Goal: Task Accomplishment & Management: Use online tool/utility

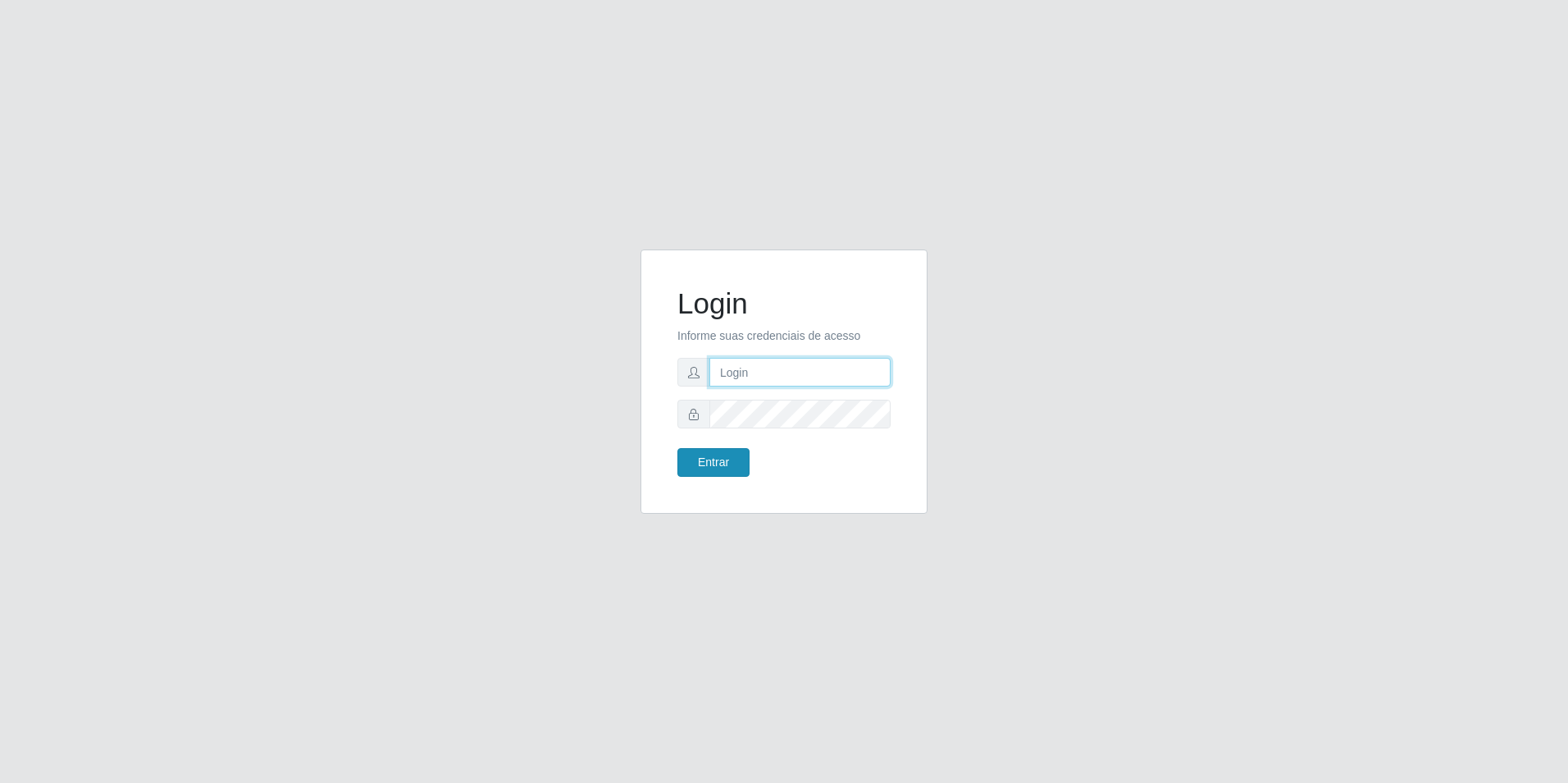
type input "[EMAIL_ADDRESS][DOMAIN_NAME]"
click at [732, 473] on button "Entrar" at bounding box center [713, 461] width 72 height 29
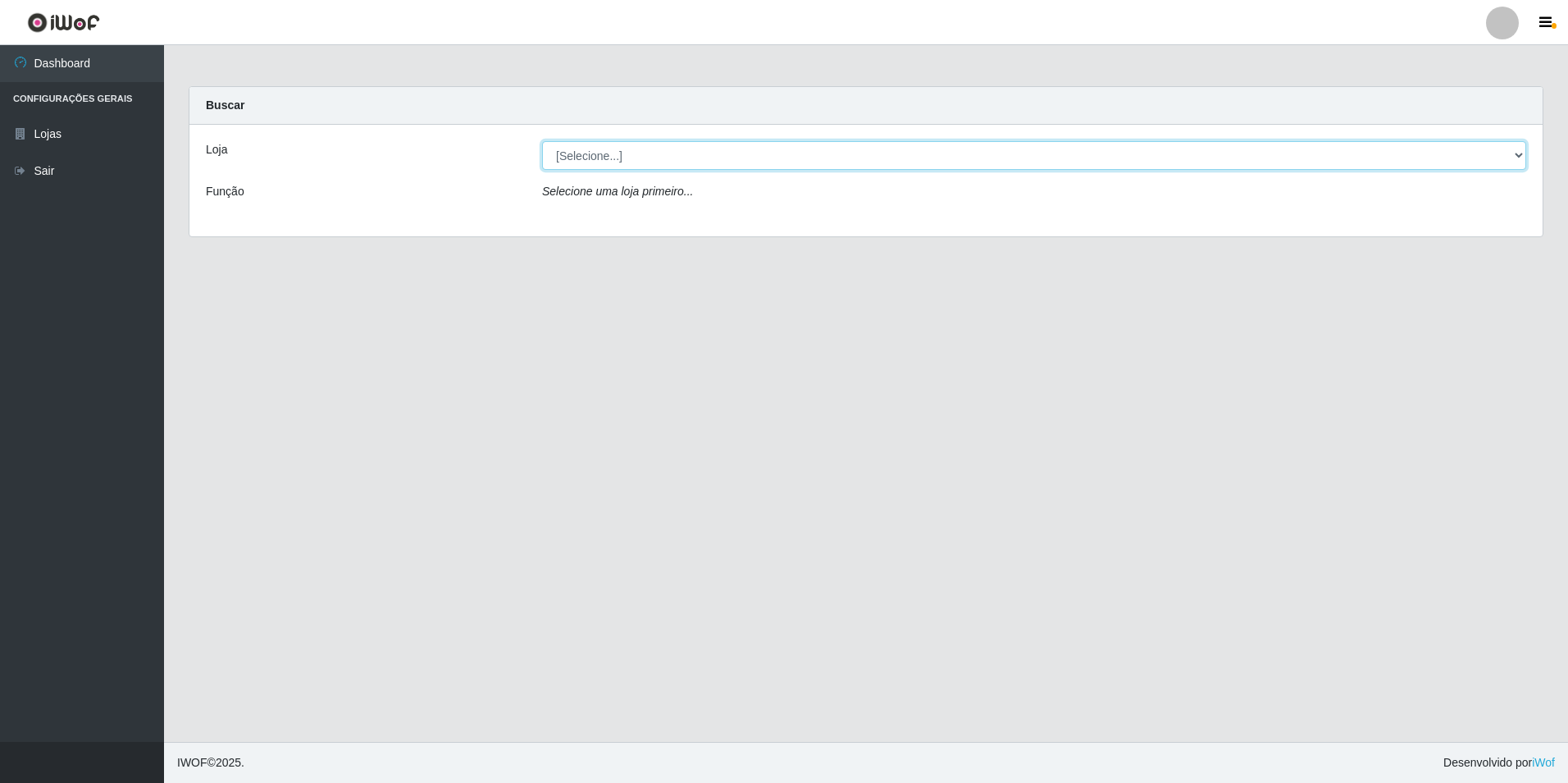
click at [688, 148] on select "[Selecione...] Extrabom - Loja 57 Anchieta" at bounding box center [1034, 155] width 983 height 29
select select "470"
click at [542, 142] on select "[Selecione...] Extrabom - Loja 57 Anchieta" at bounding box center [1034, 155] width 983 height 29
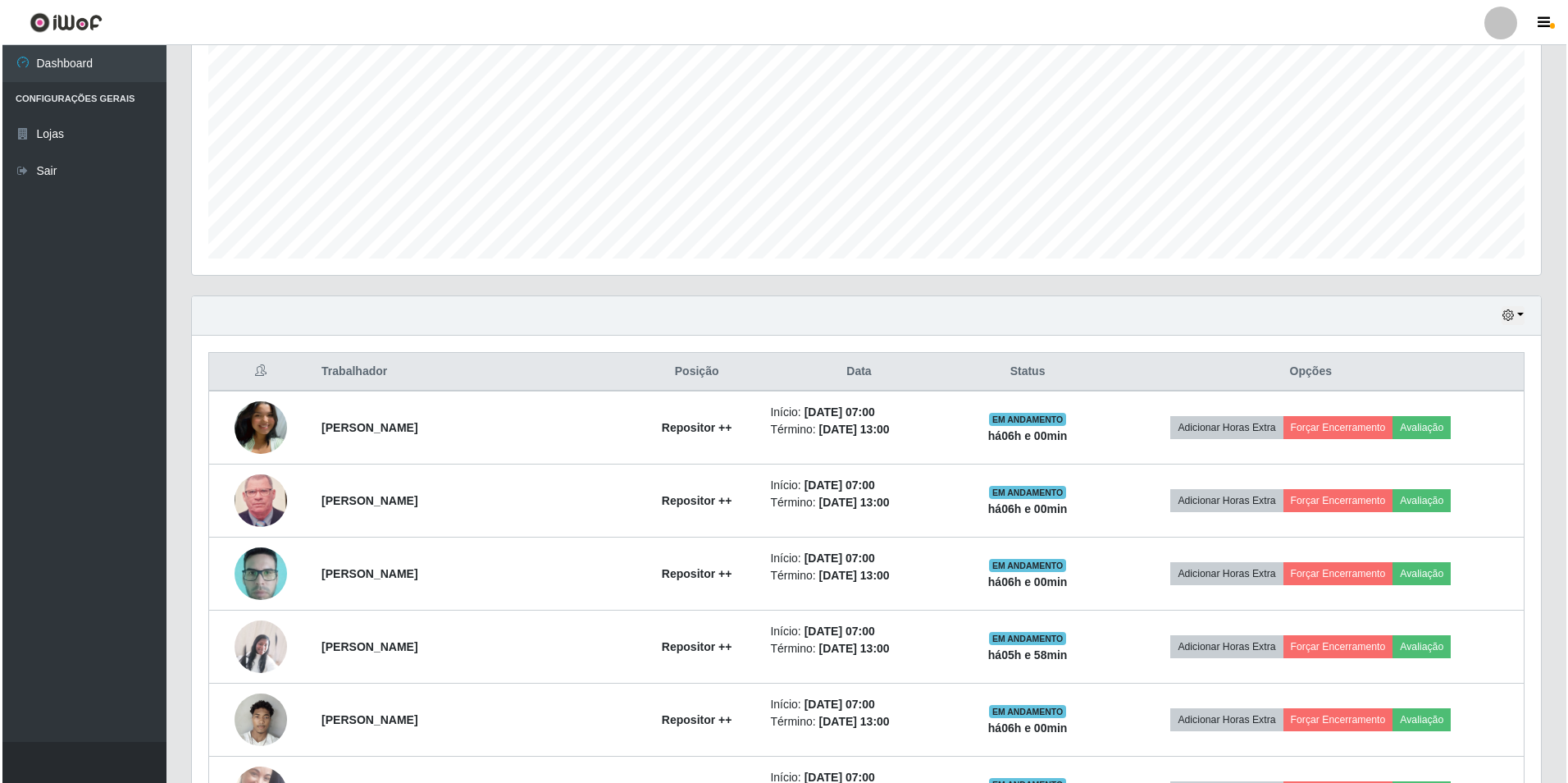
scroll to position [410, 0]
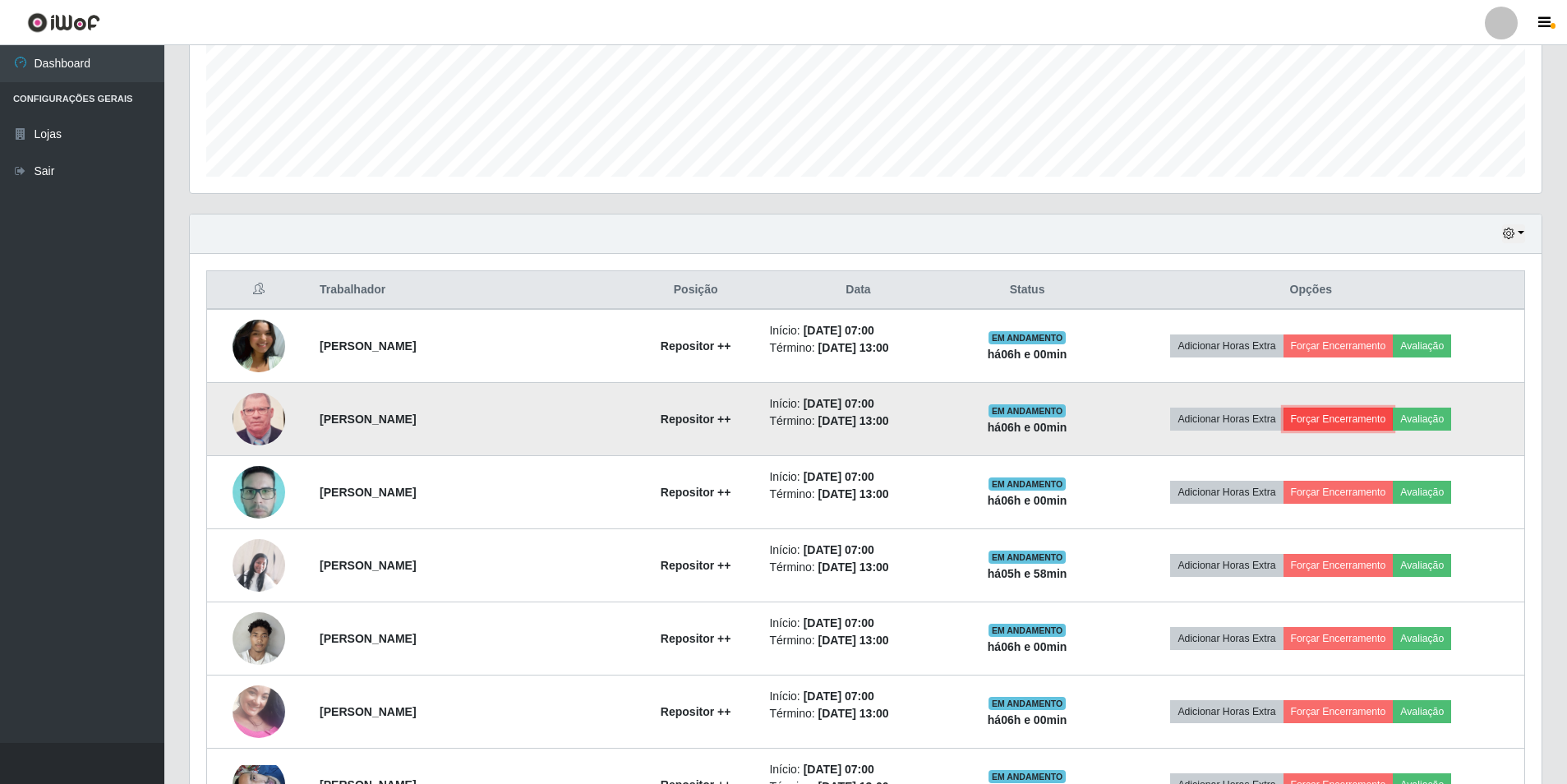
click at [1354, 424] on button "Forçar Encerramento" at bounding box center [1338, 418] width 110 height 23
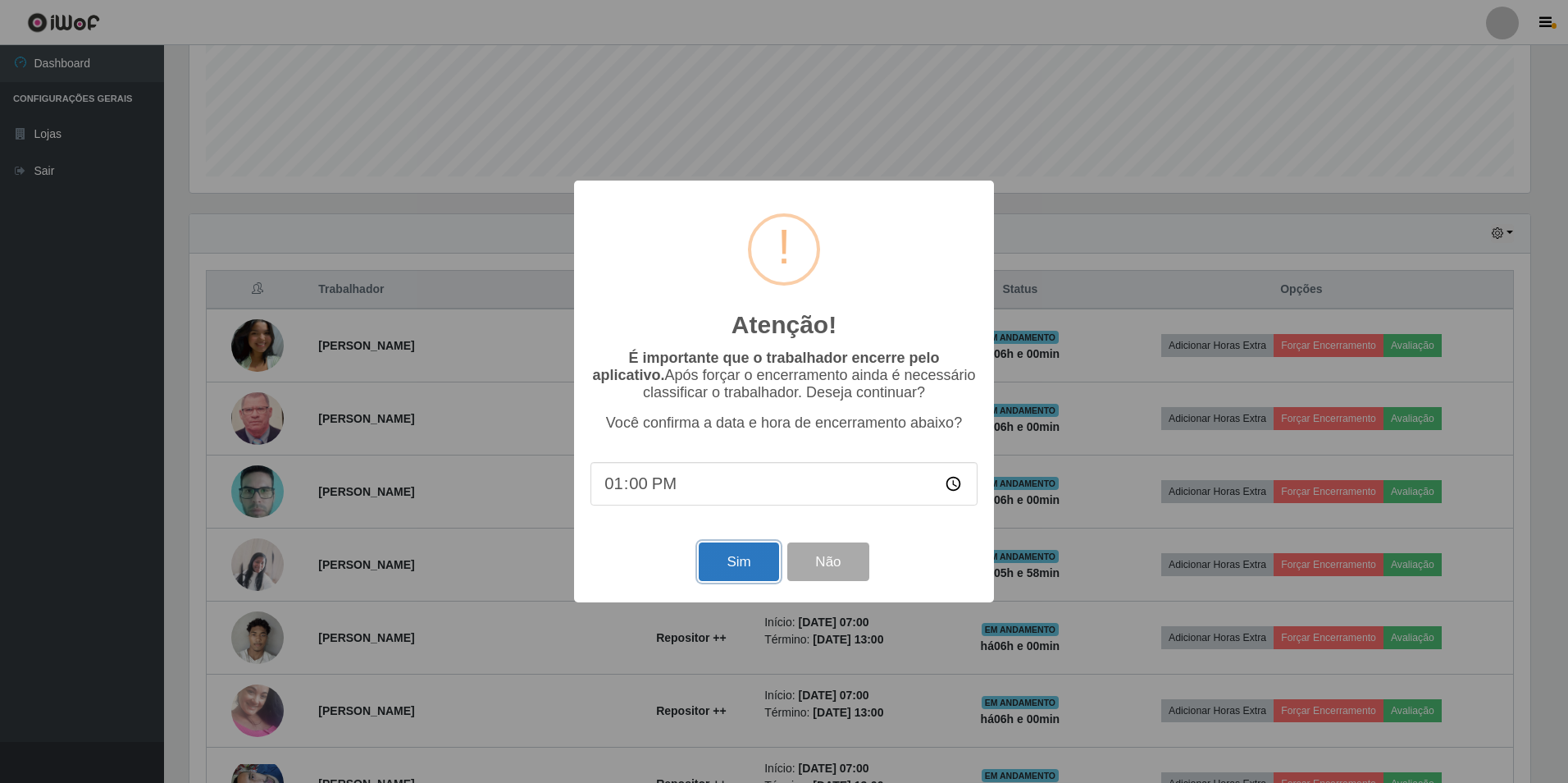
click at [733, 554] on button "Sim" at bounding box center [738, 561] width 79 height 39
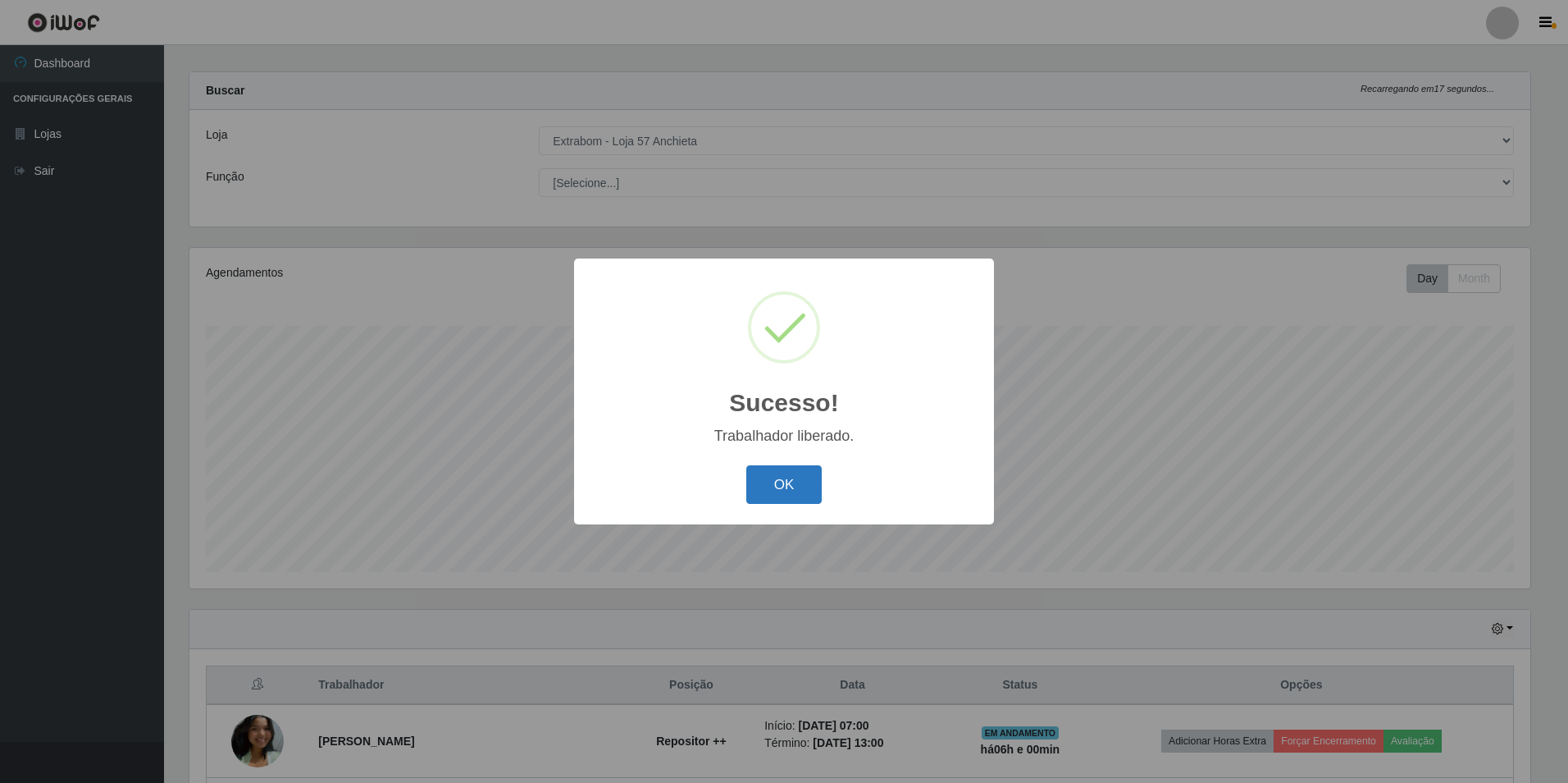
click at [761, 493] on button "OK" at bounding box center [784, 484] width 76 height 39
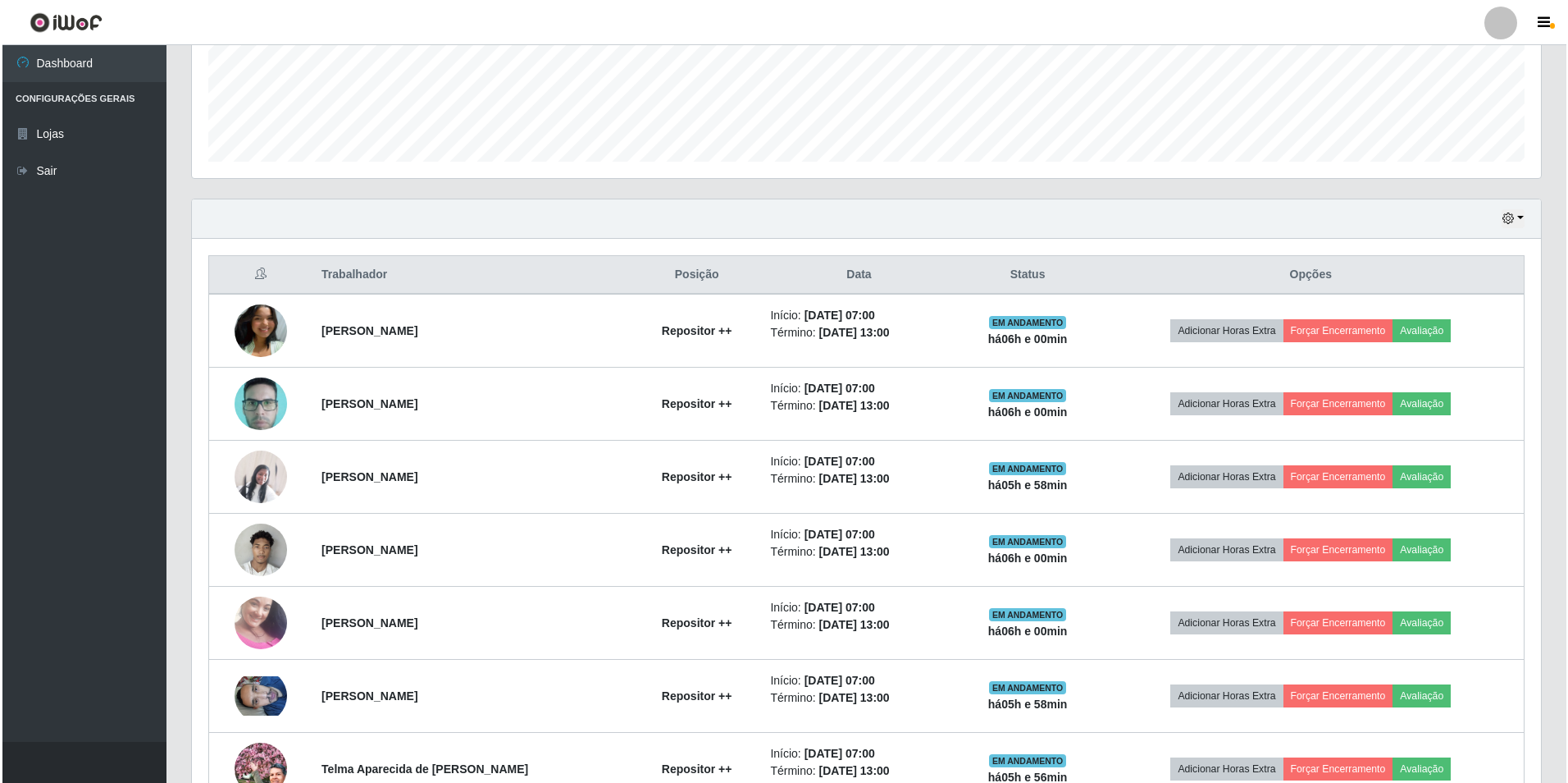
scroll to position [507, 0]
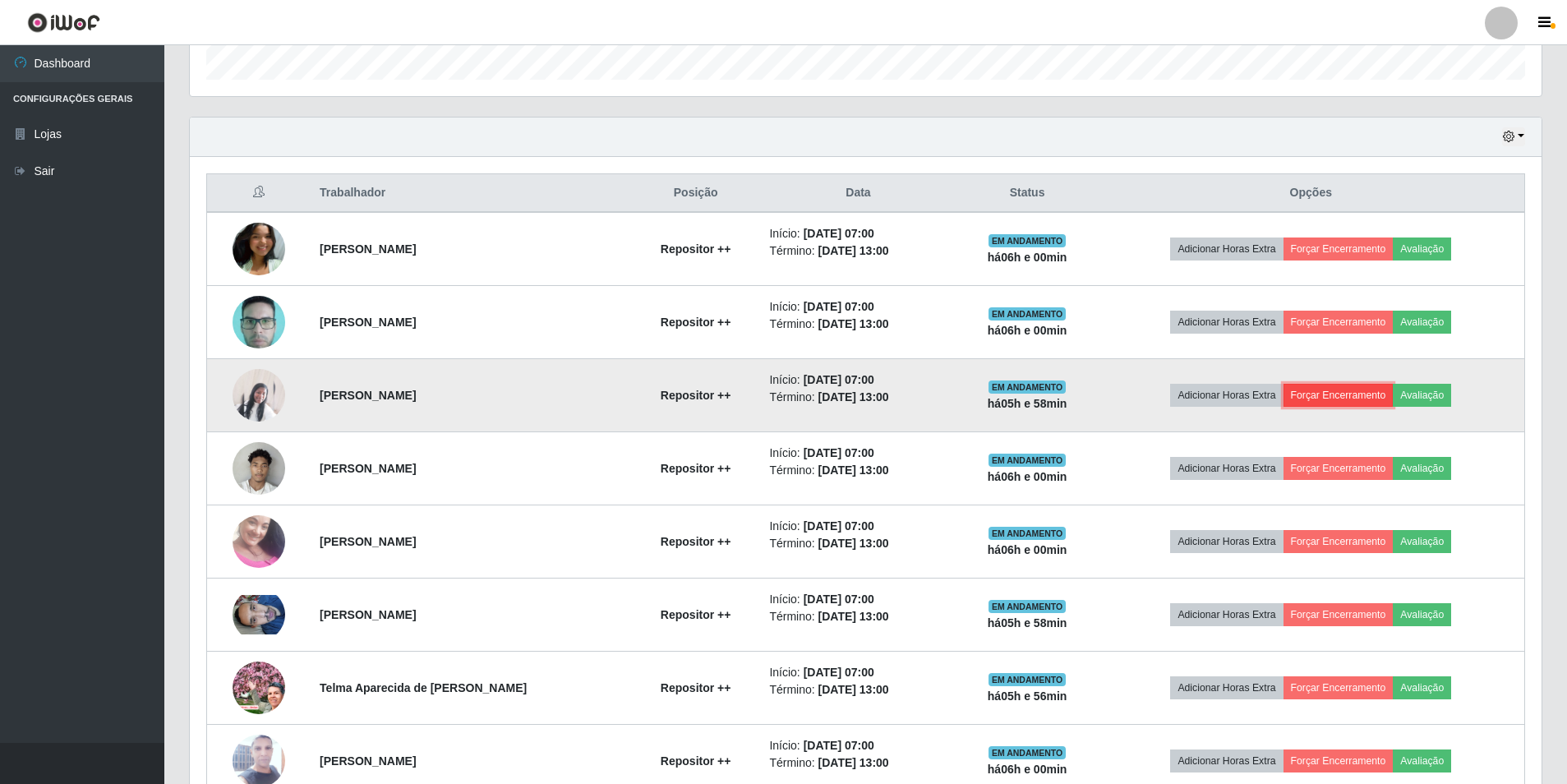
click at [1370, 396] on button "Forçar Encerramento" at bounding box center [1338, 394] width 110 height 23
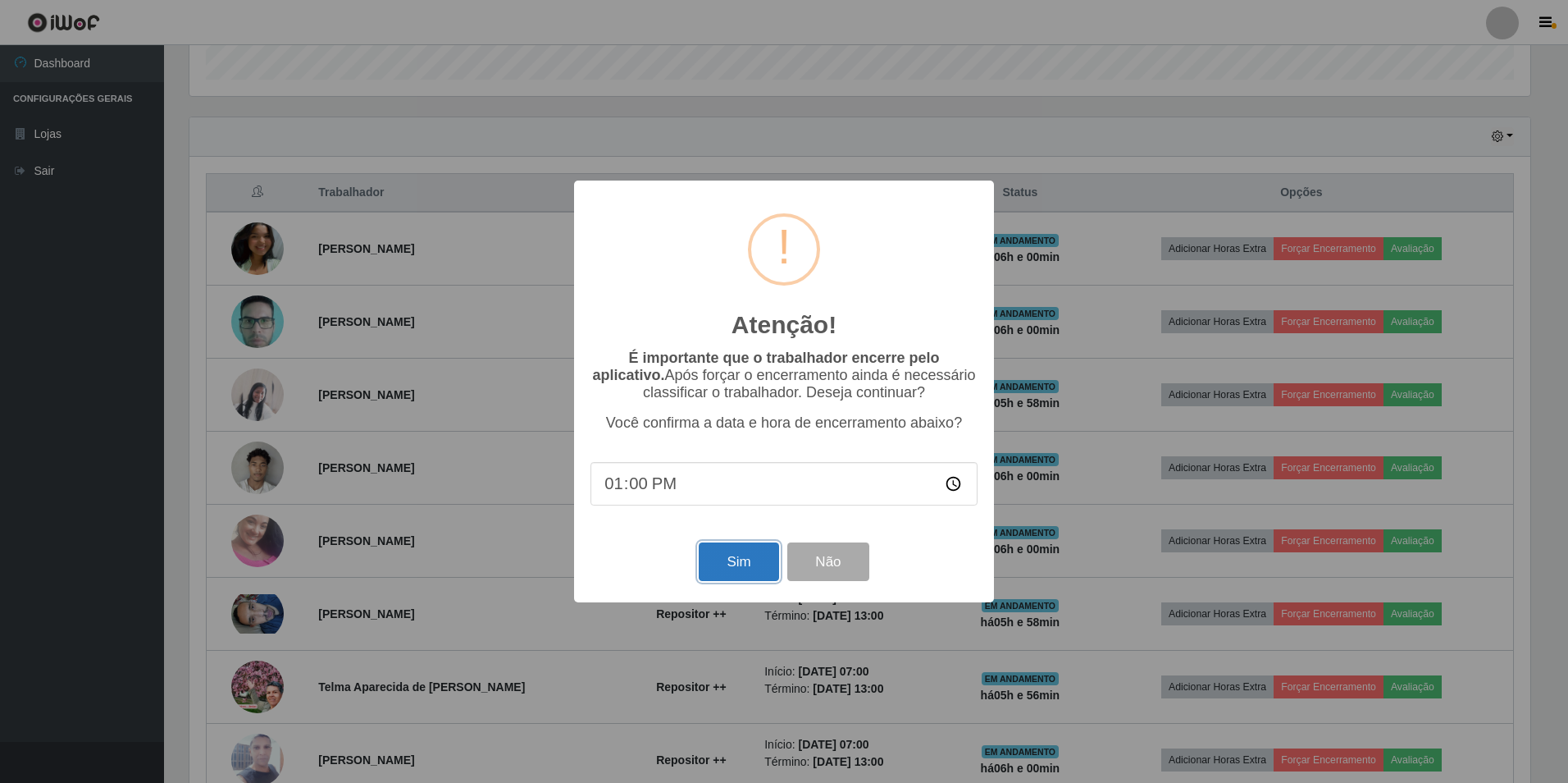
click at [715, 567] on button "Sim" at bounding box center [738, 561] width 79 height 39
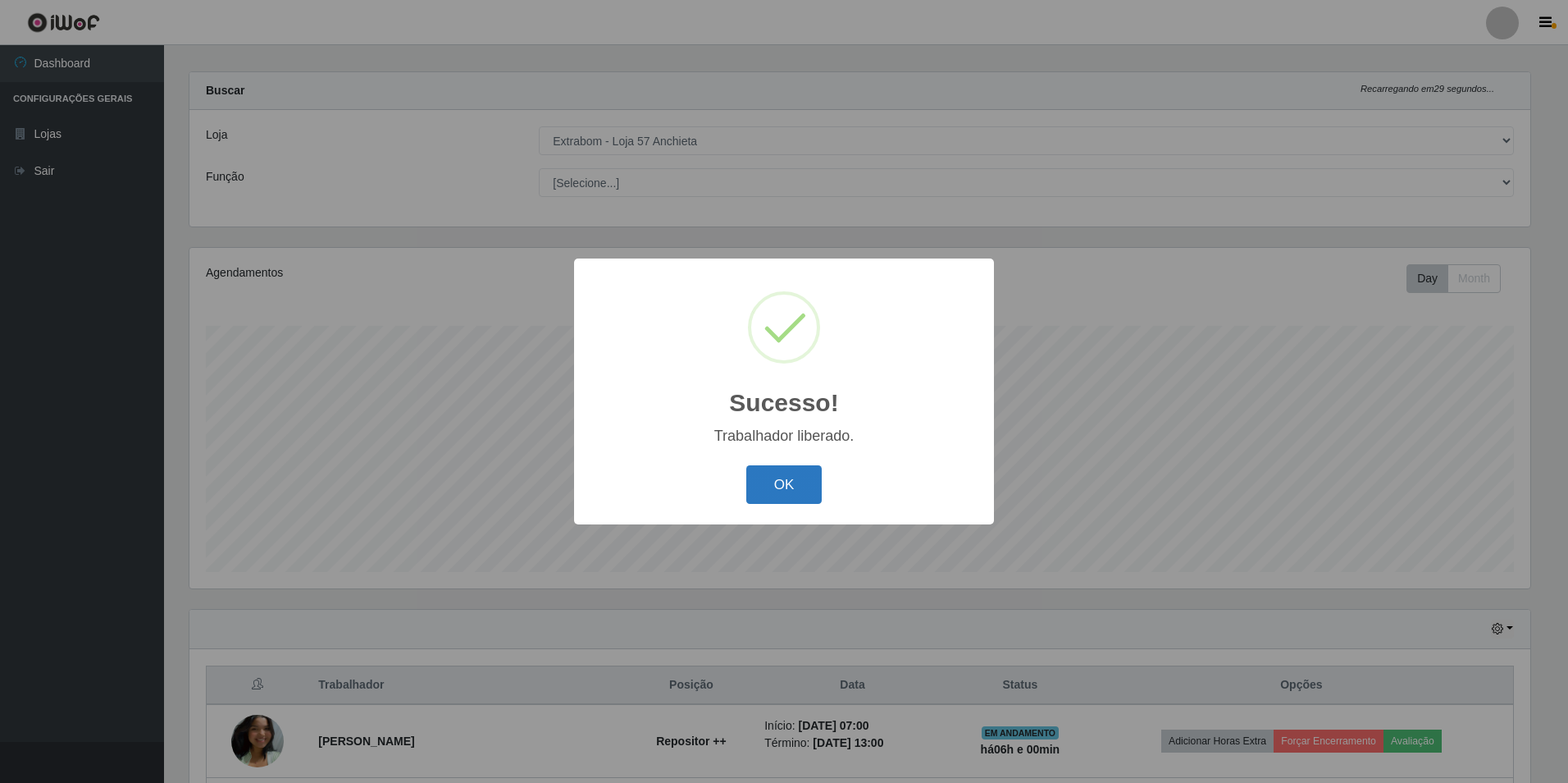
click at [806, 480] on button "OK" at bounding box center [784, 484] width 76 height 39
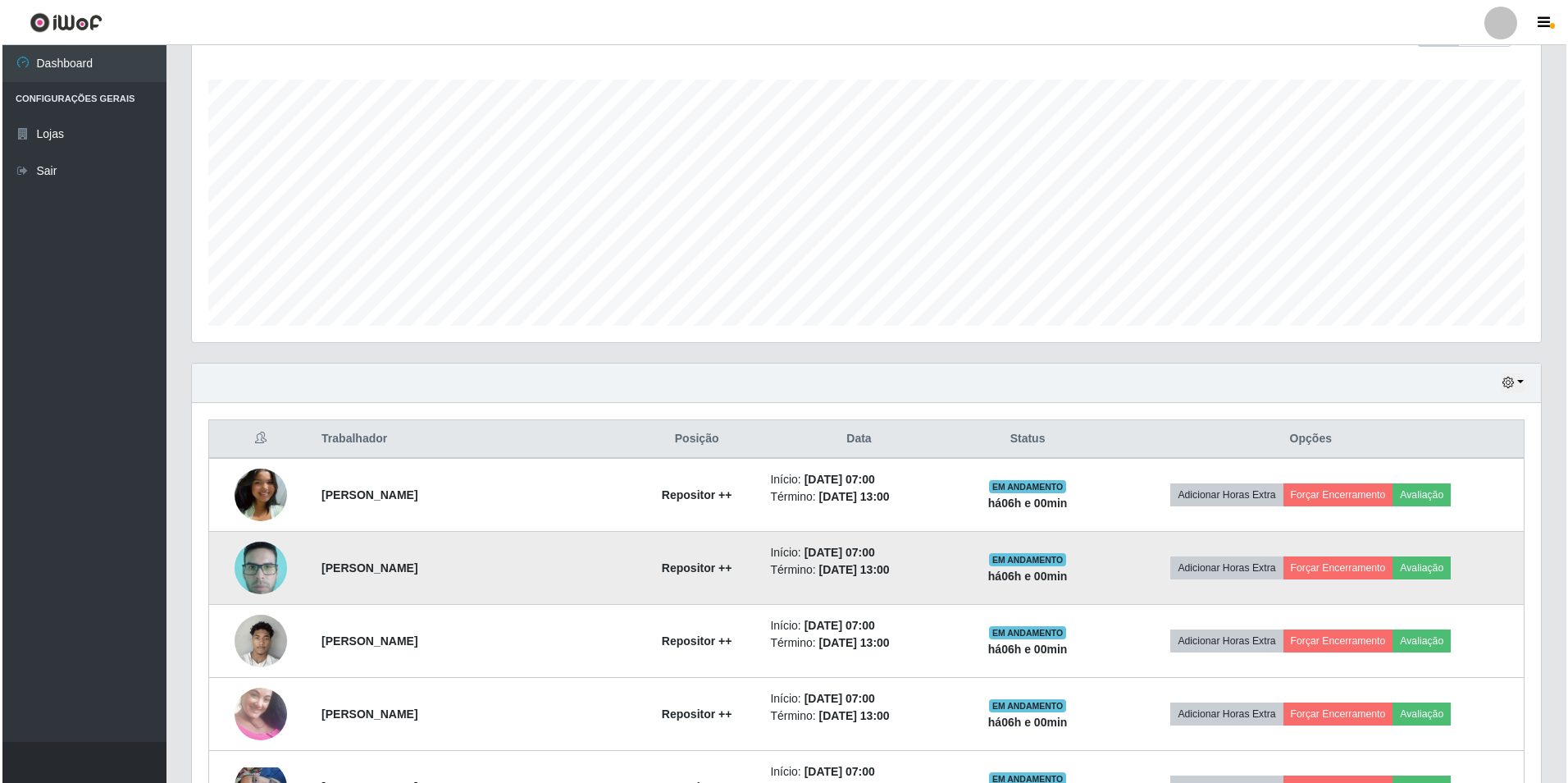
scroll to position [507, 0]
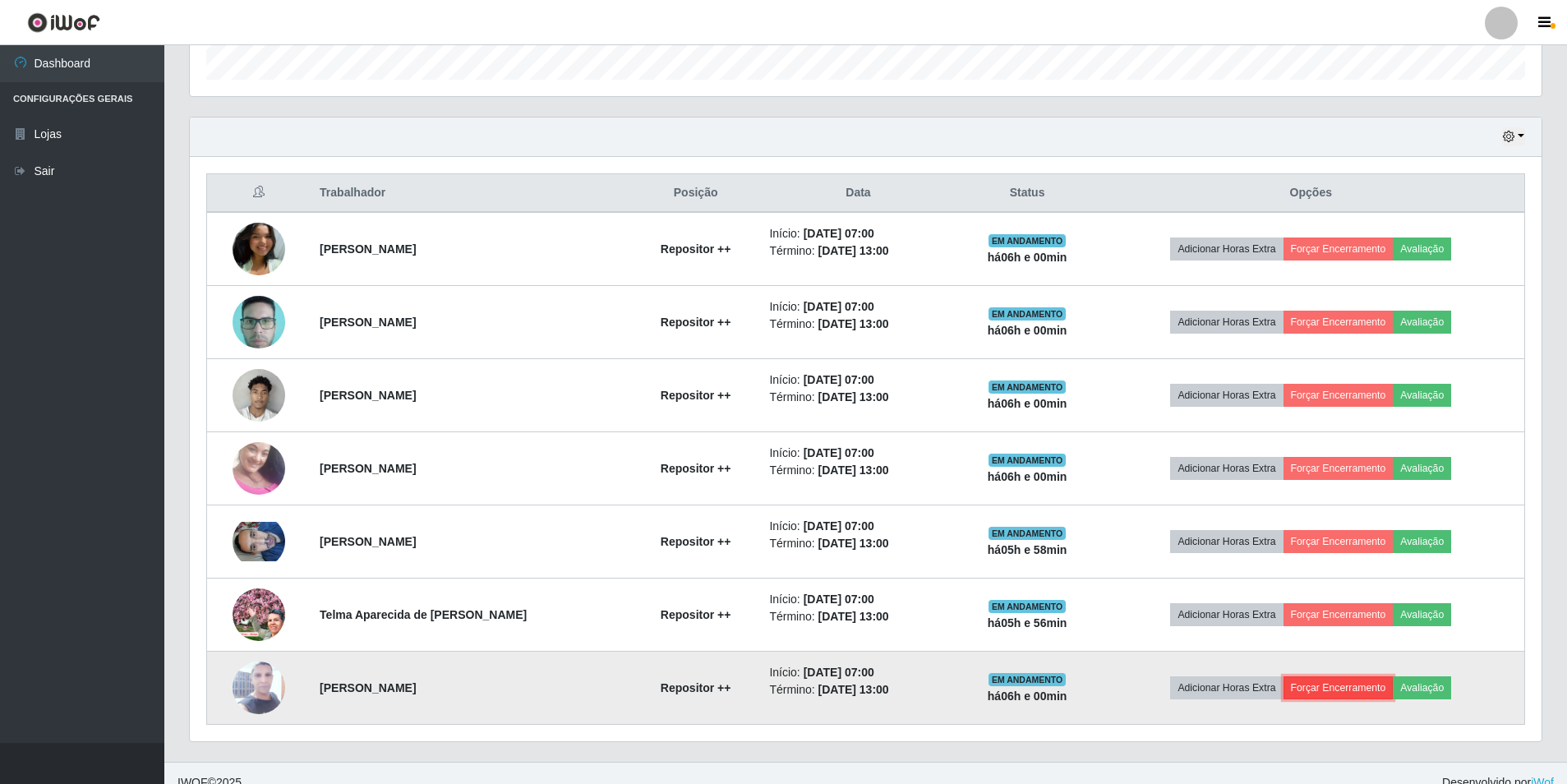
click at [1316, 693] on button "Forçar Encerramento" at bounding box center [1338, 687] width 110 height 23
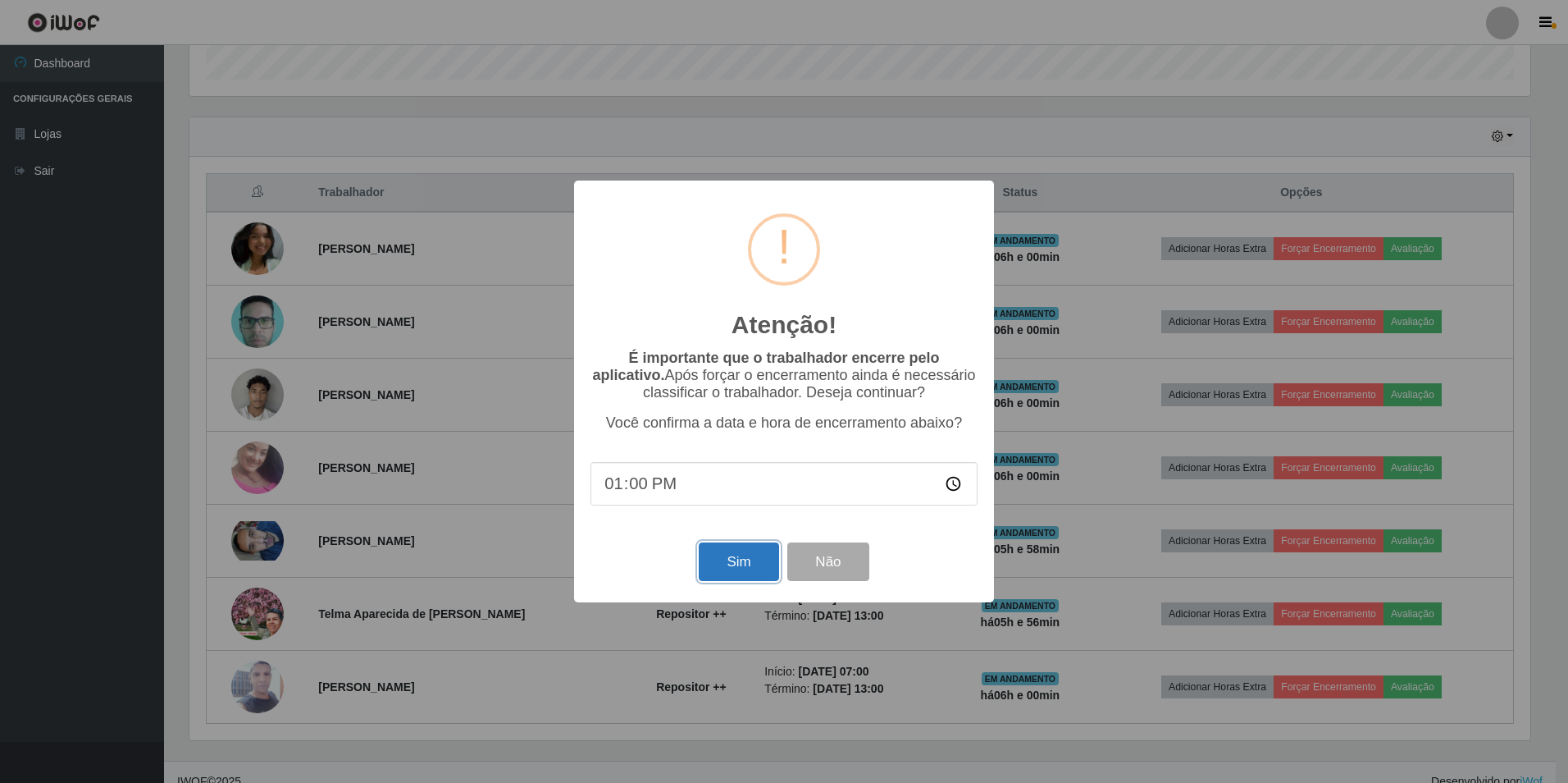
click at [724, 554] on button "Sim" at bounding box center [738, 561] width 79 height 39
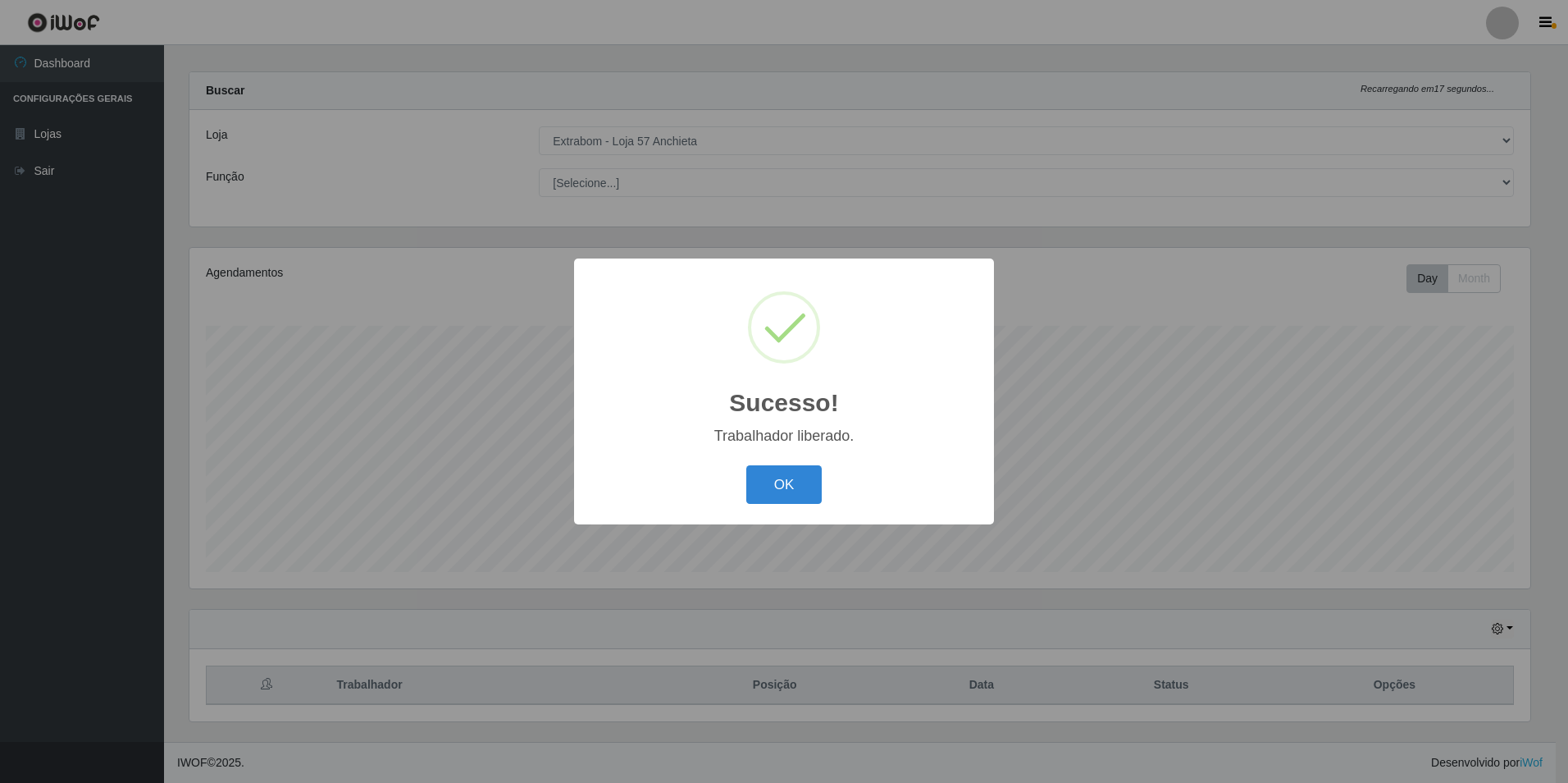
scroll to position [0, 0]
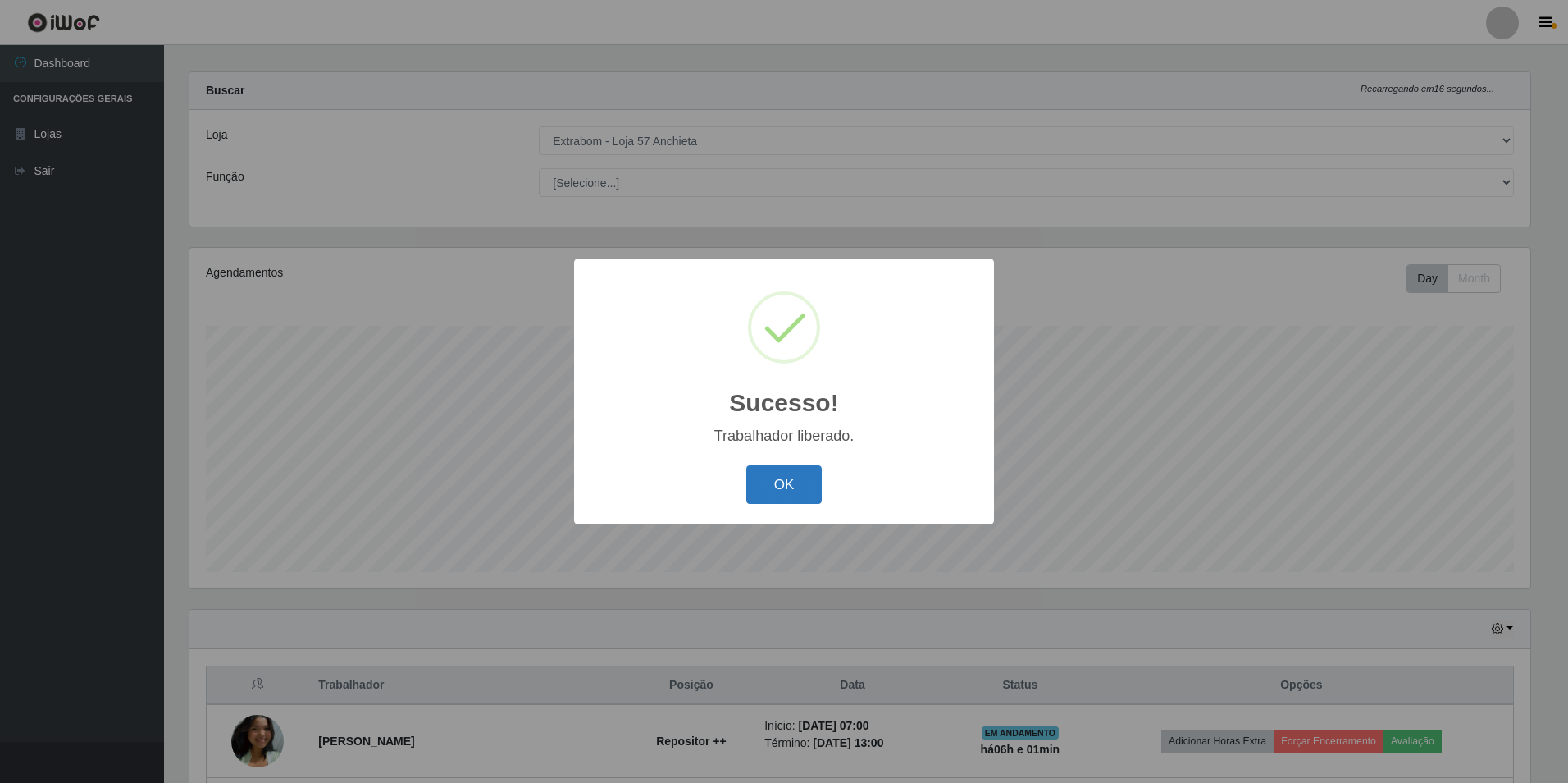
click at [763, 488] on button "OK" at bounding box center [784, 484] width 76 height 39
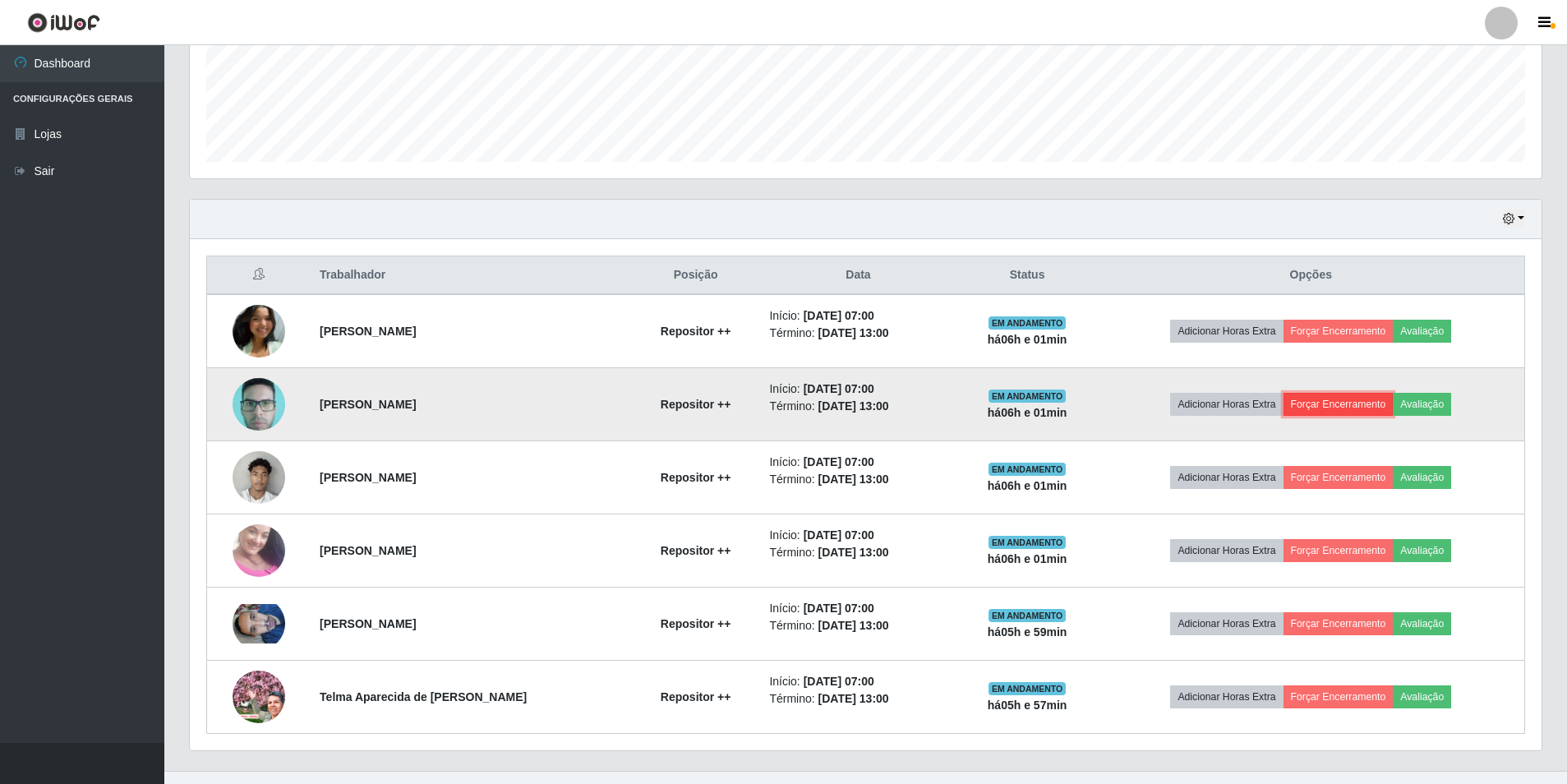
click at [1351, 398] on button "Forçar Encerramento" at bounding box center [1338, 403] width 110 height 23
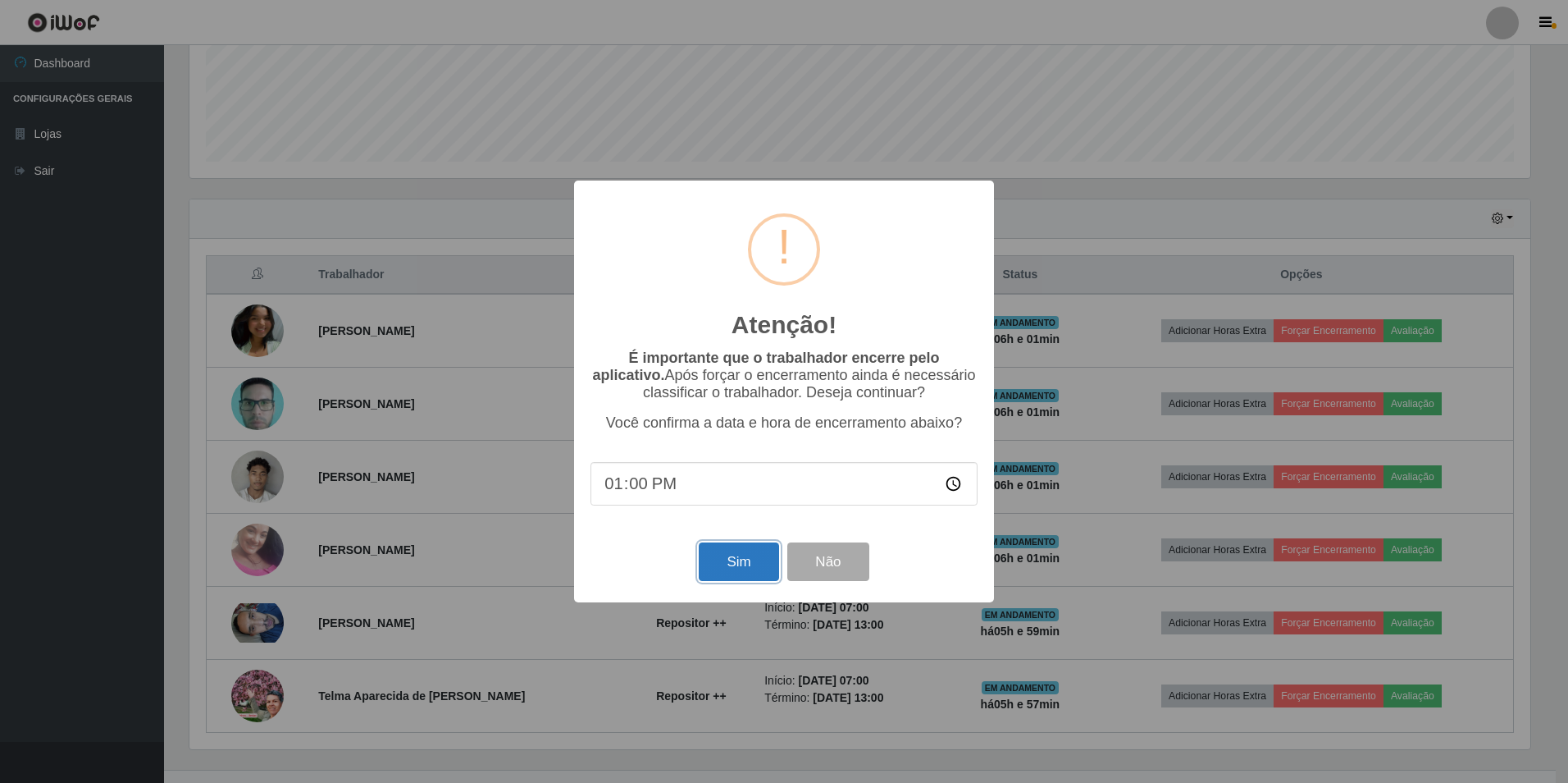
click at [710, 576] on button "Sim" at bounding box center [738, 561] width 79 height 39
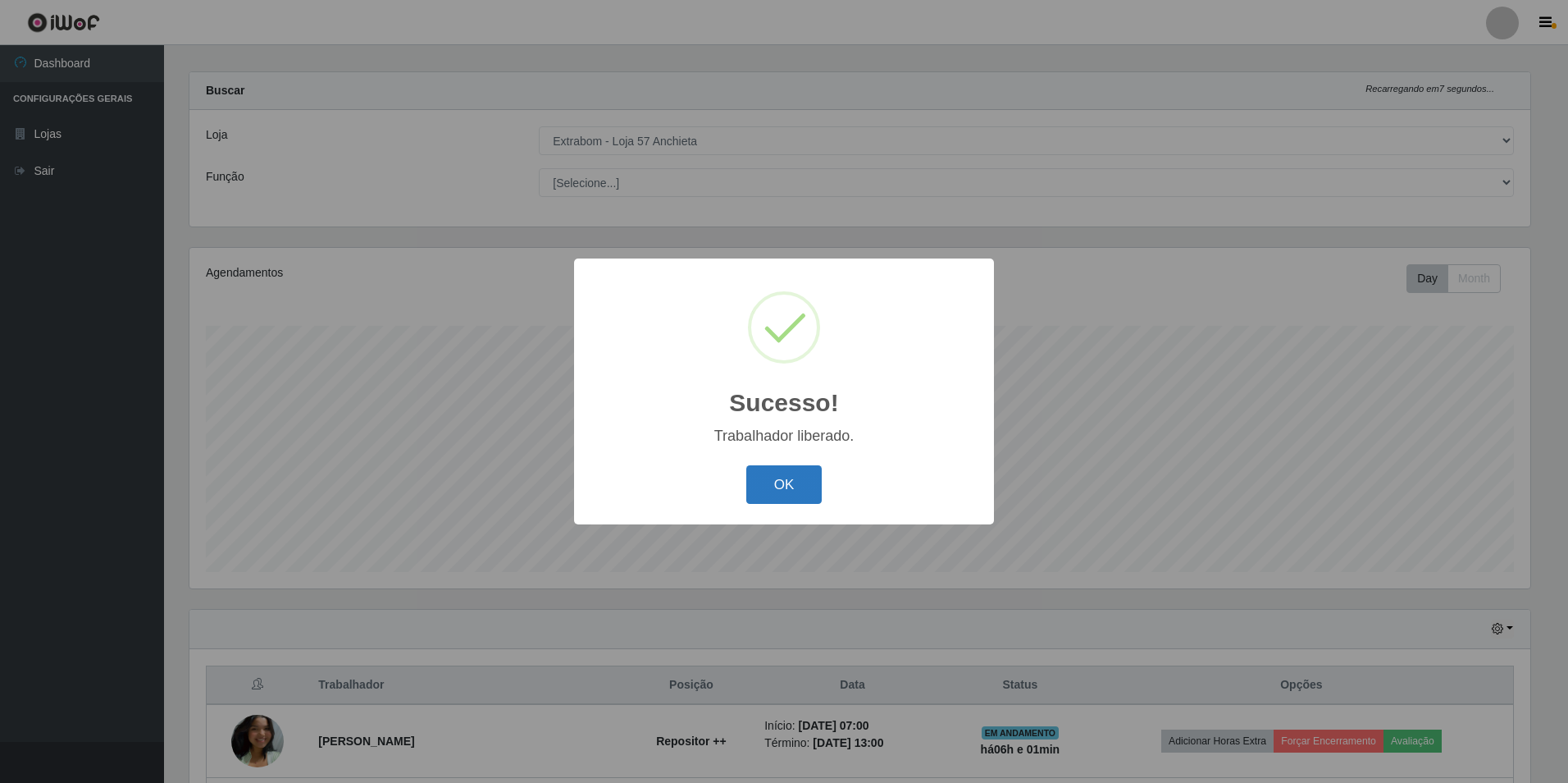
click at [809, 485] on button "OK" at bounding box center [784, 484] width 76 height 39
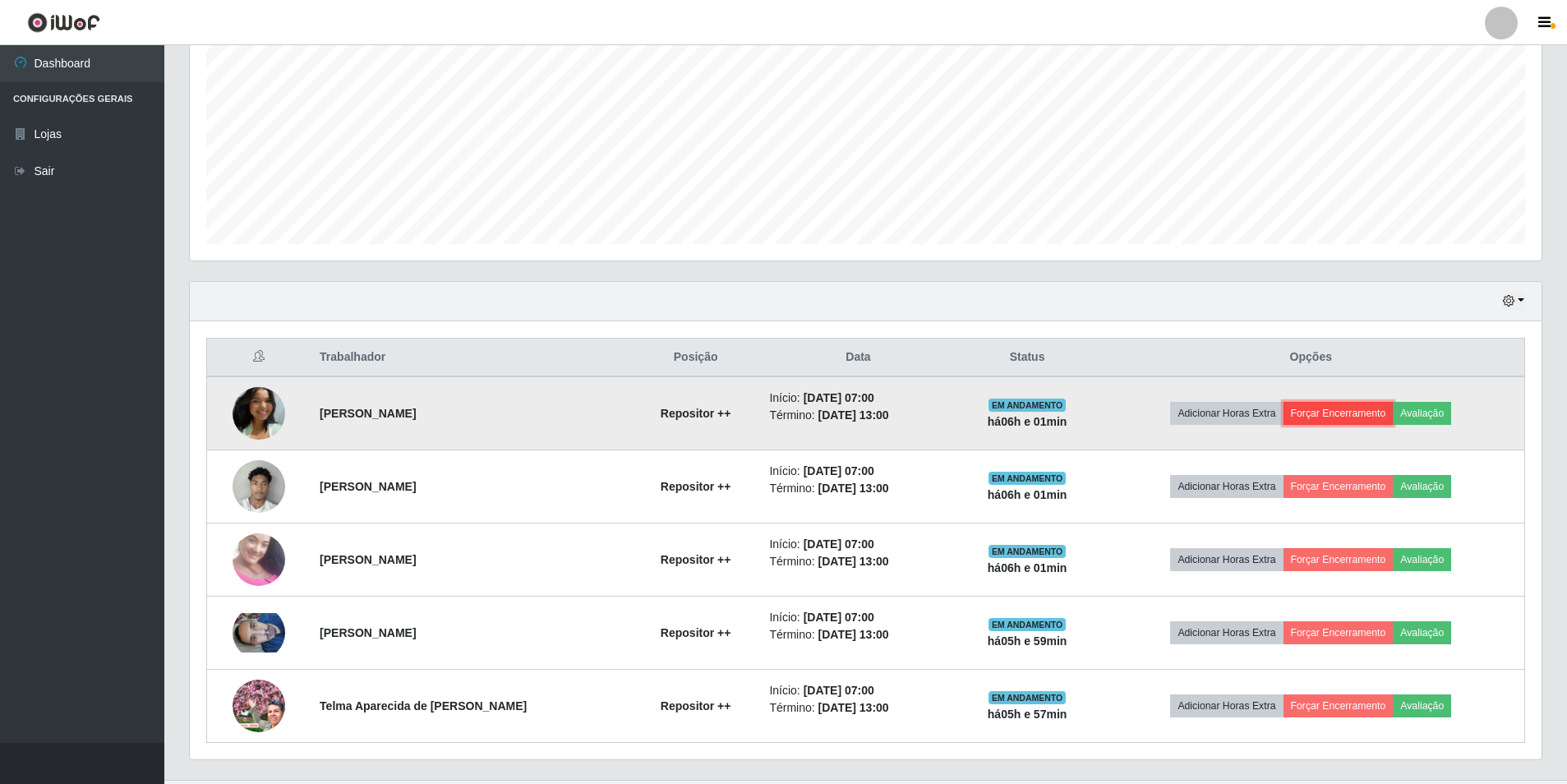
click at [1325, 412] on button "Forçar Encerramento" at bounding box center [1338, 412] width 110 height 23
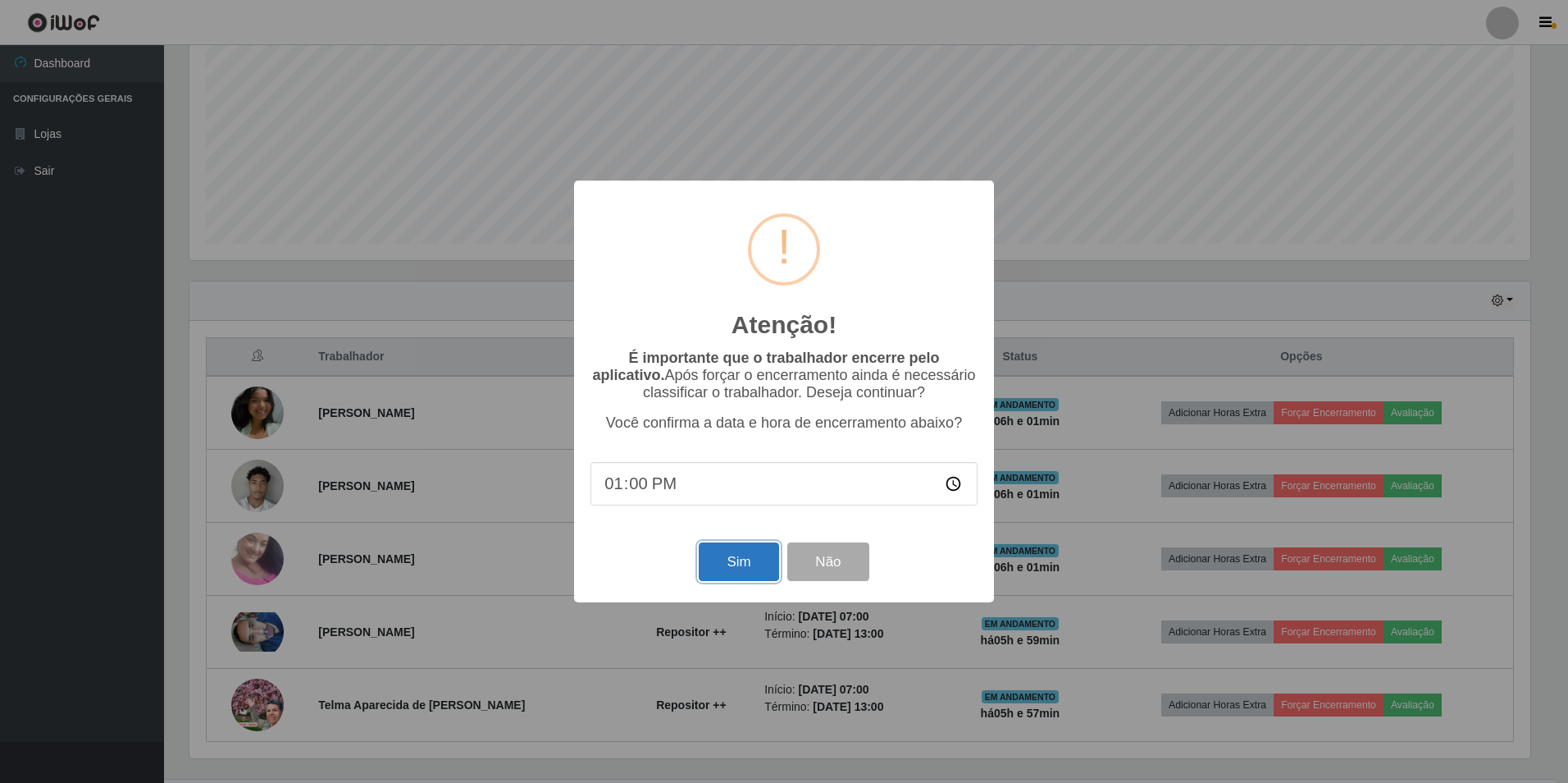
click at [720, 568] on button "Sim" at bounding box center [738, 561] width 79 height 39
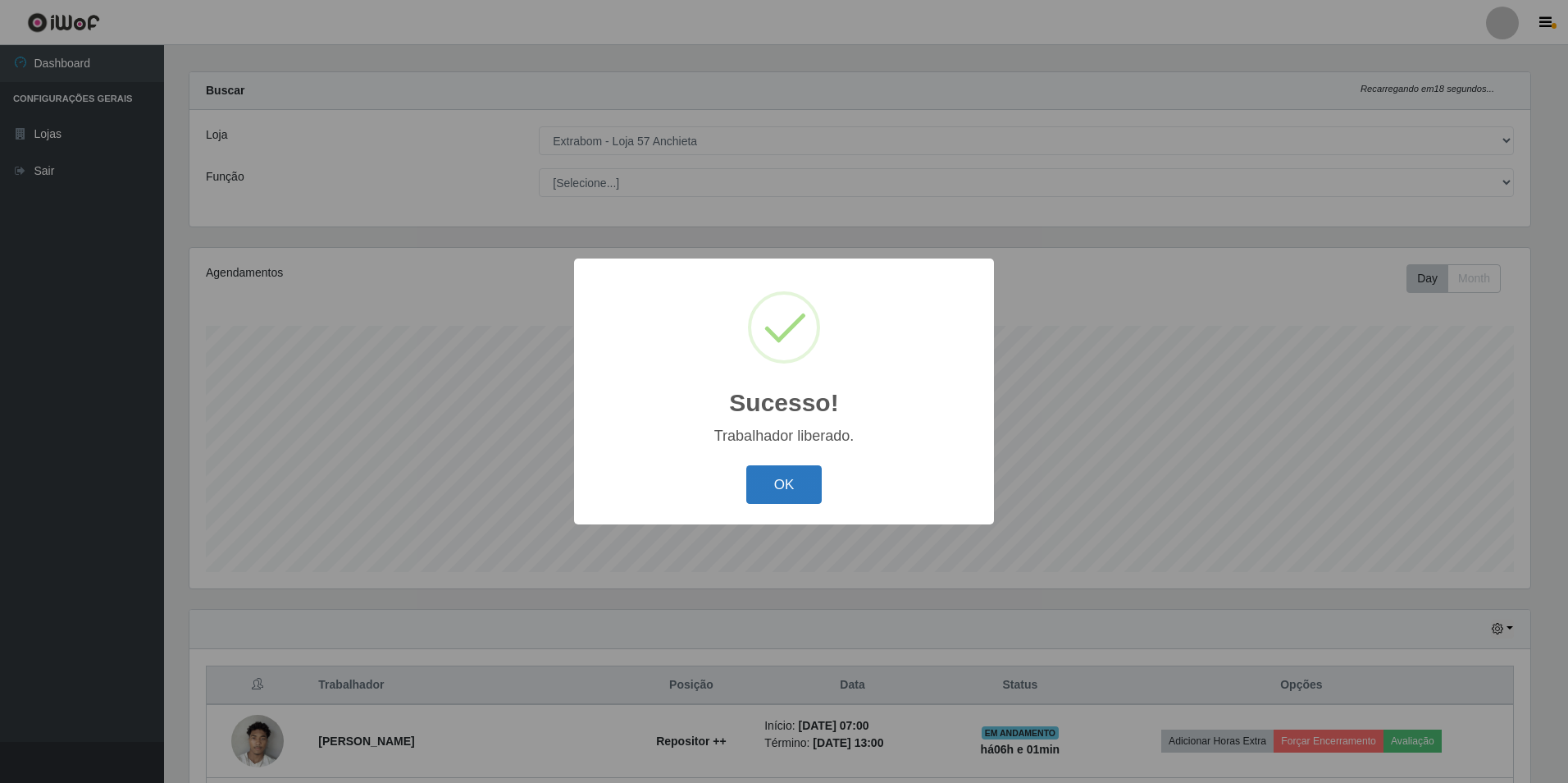
click at [803, 476] on button "OK" at bounding box center [784, 484] width 76 height 39
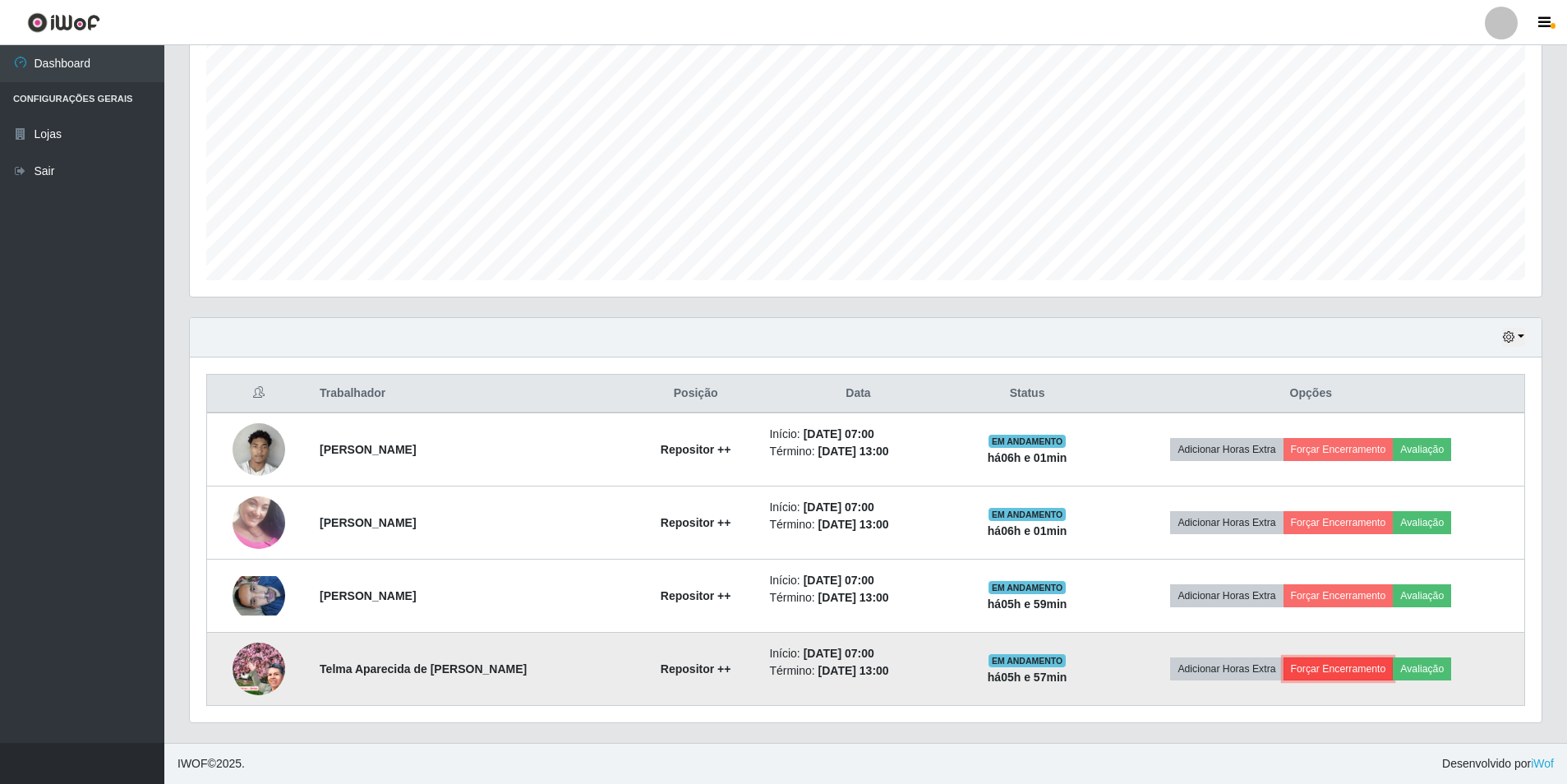
click at [1323, 667] on button "Forçar Encerramento" at bounding box center [1338, 668] width 110 height 23
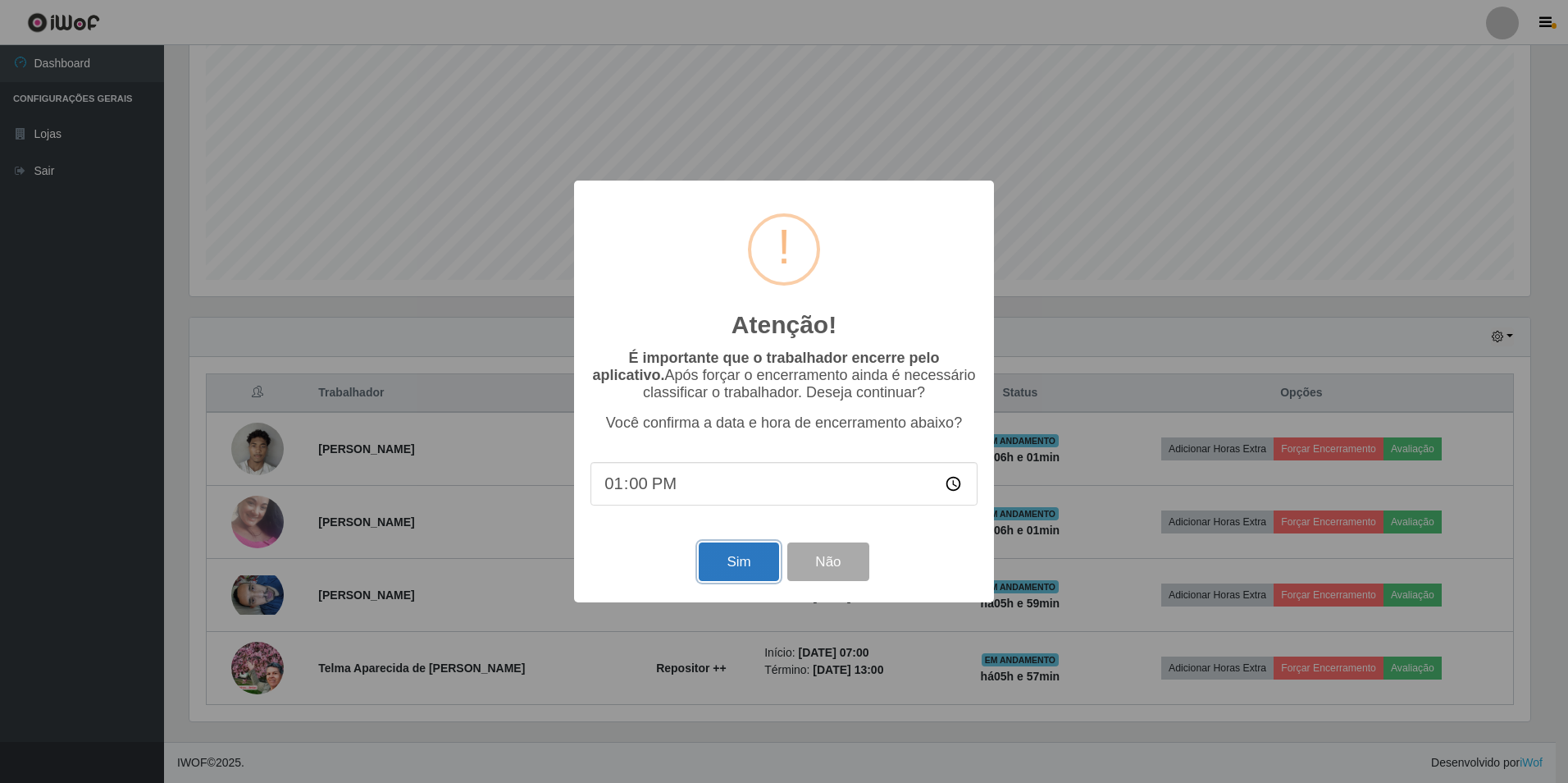
click at [742, 566] on button "Sim" at bounding box center [738, 561] width 79 height 39
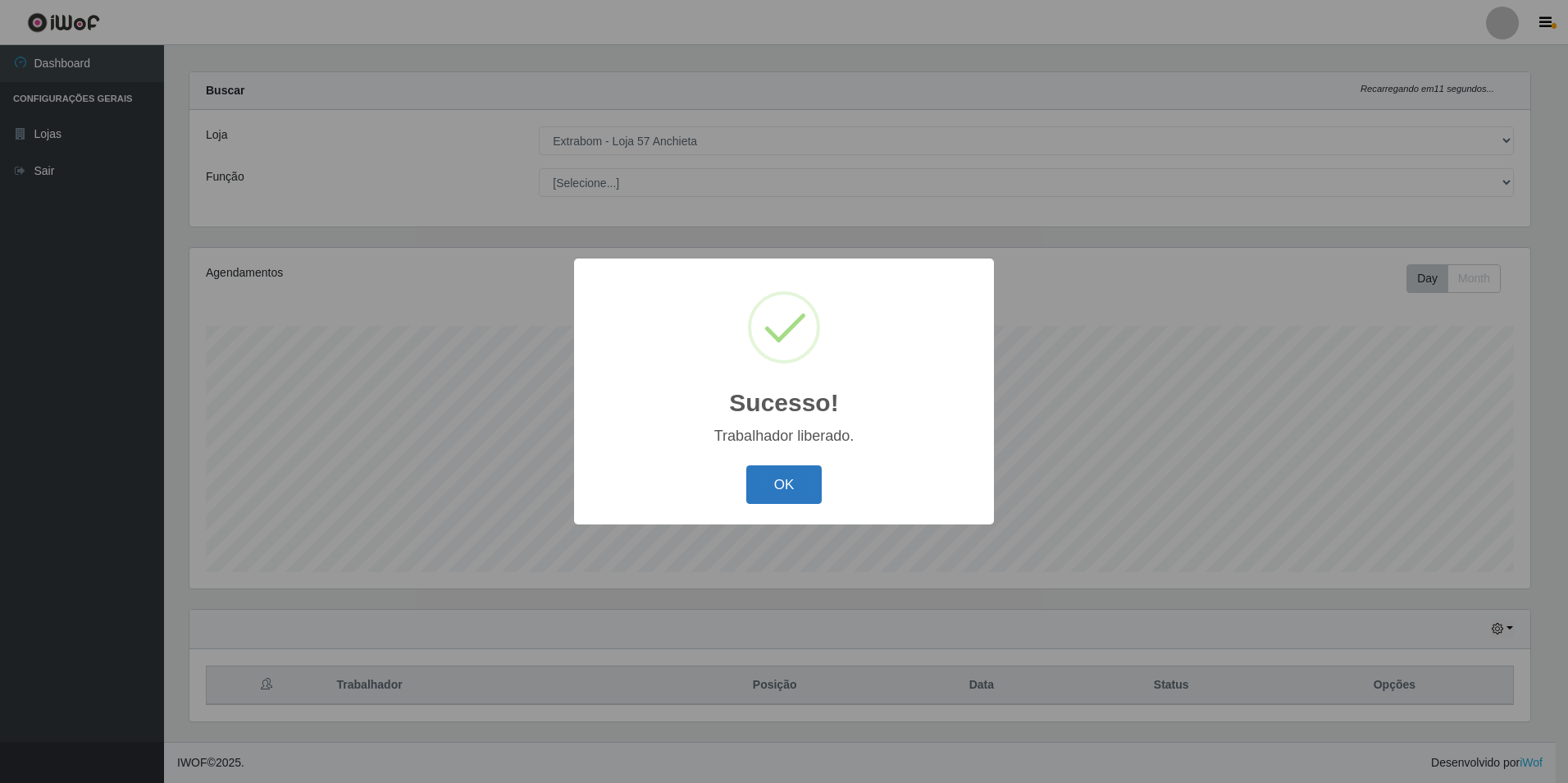
click at [769, 498] on button "OK" at bounding box center [784, 484] width 76 height 39
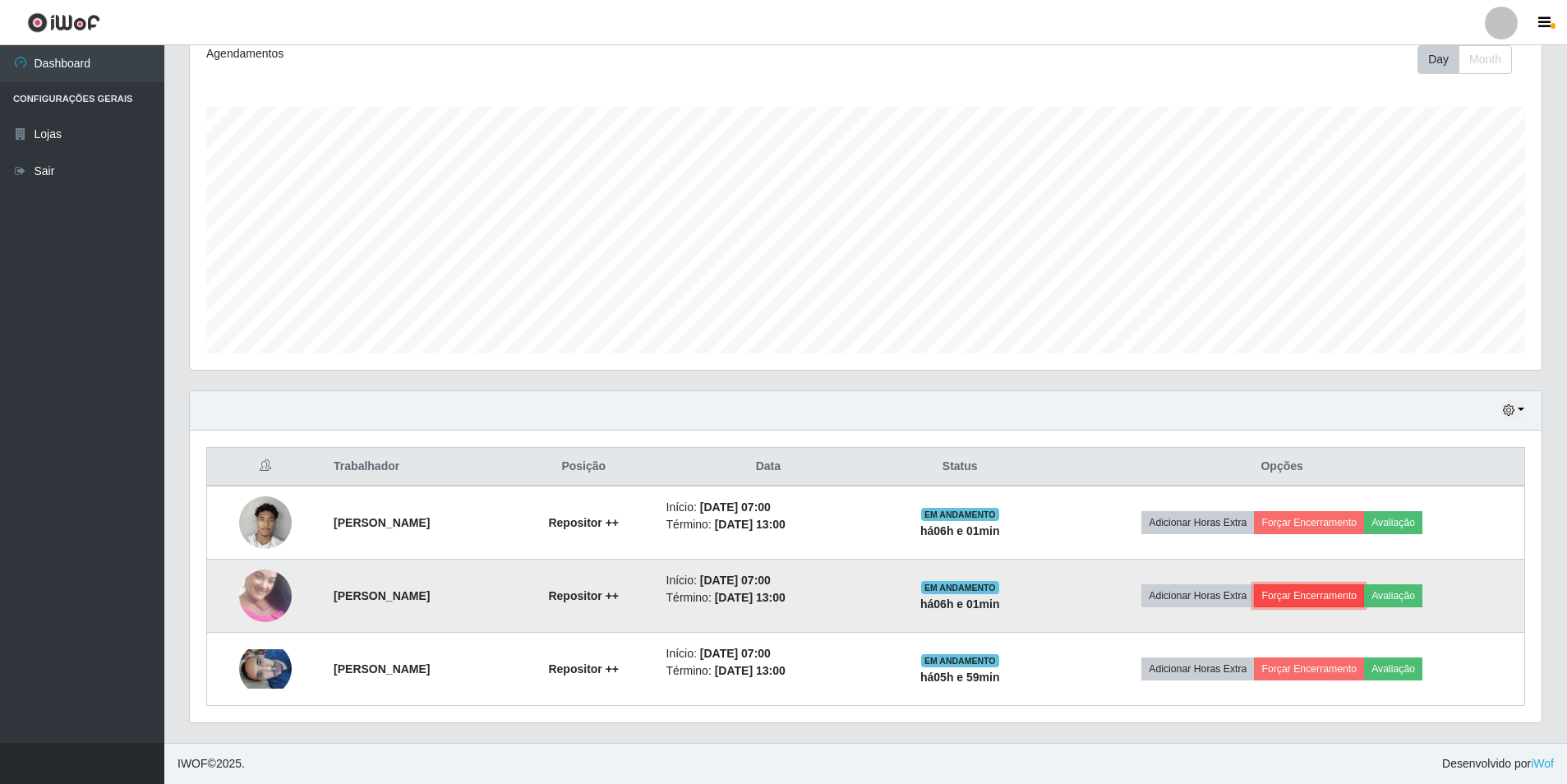
click at [1356, 604] on button "Forçar Encerramento" at bounding box center [1309, 595] width 110 height 23
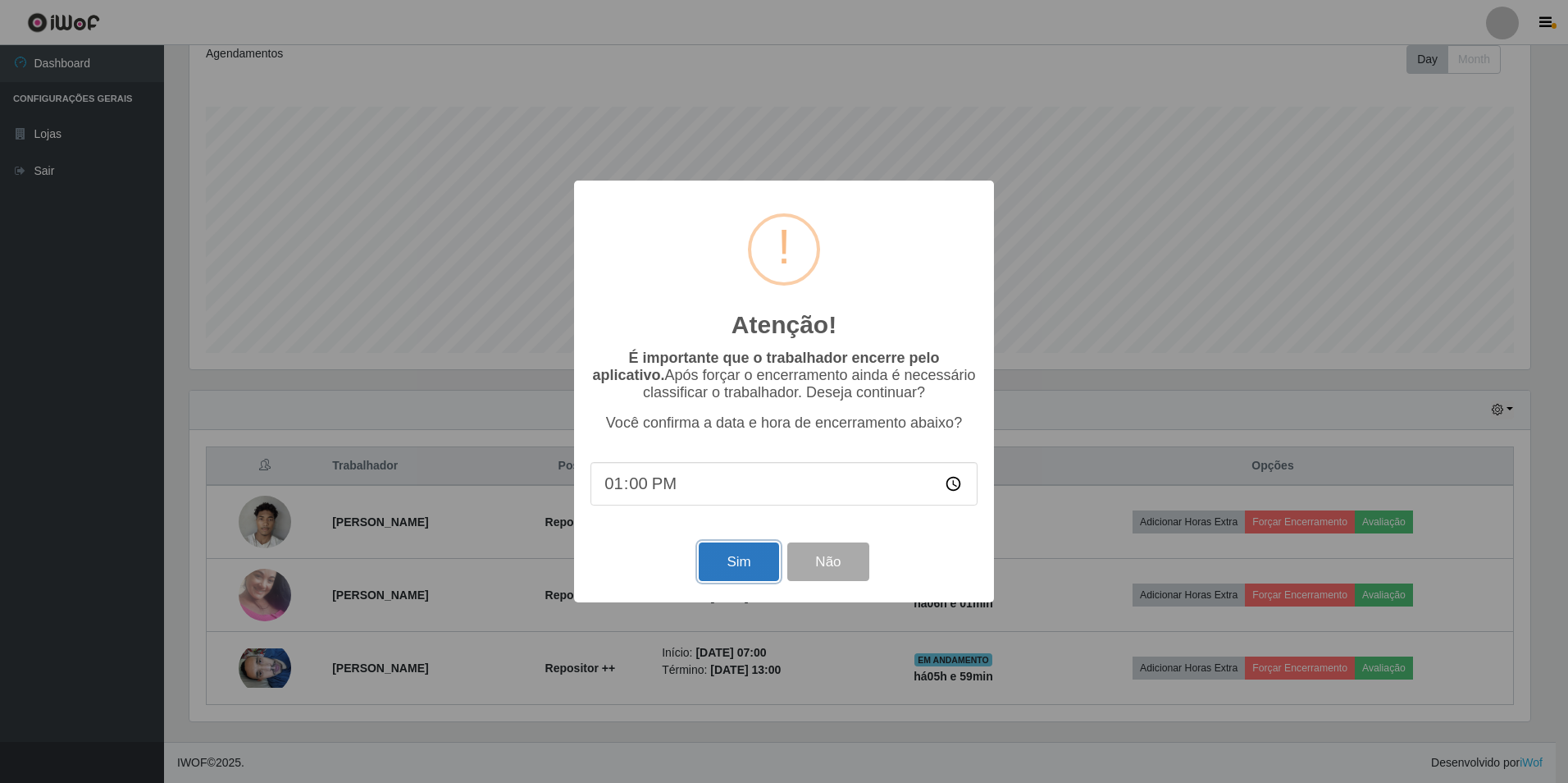
click at [740, 574] on button "Sim" at bounding box center [738, 561] width 79 height 39
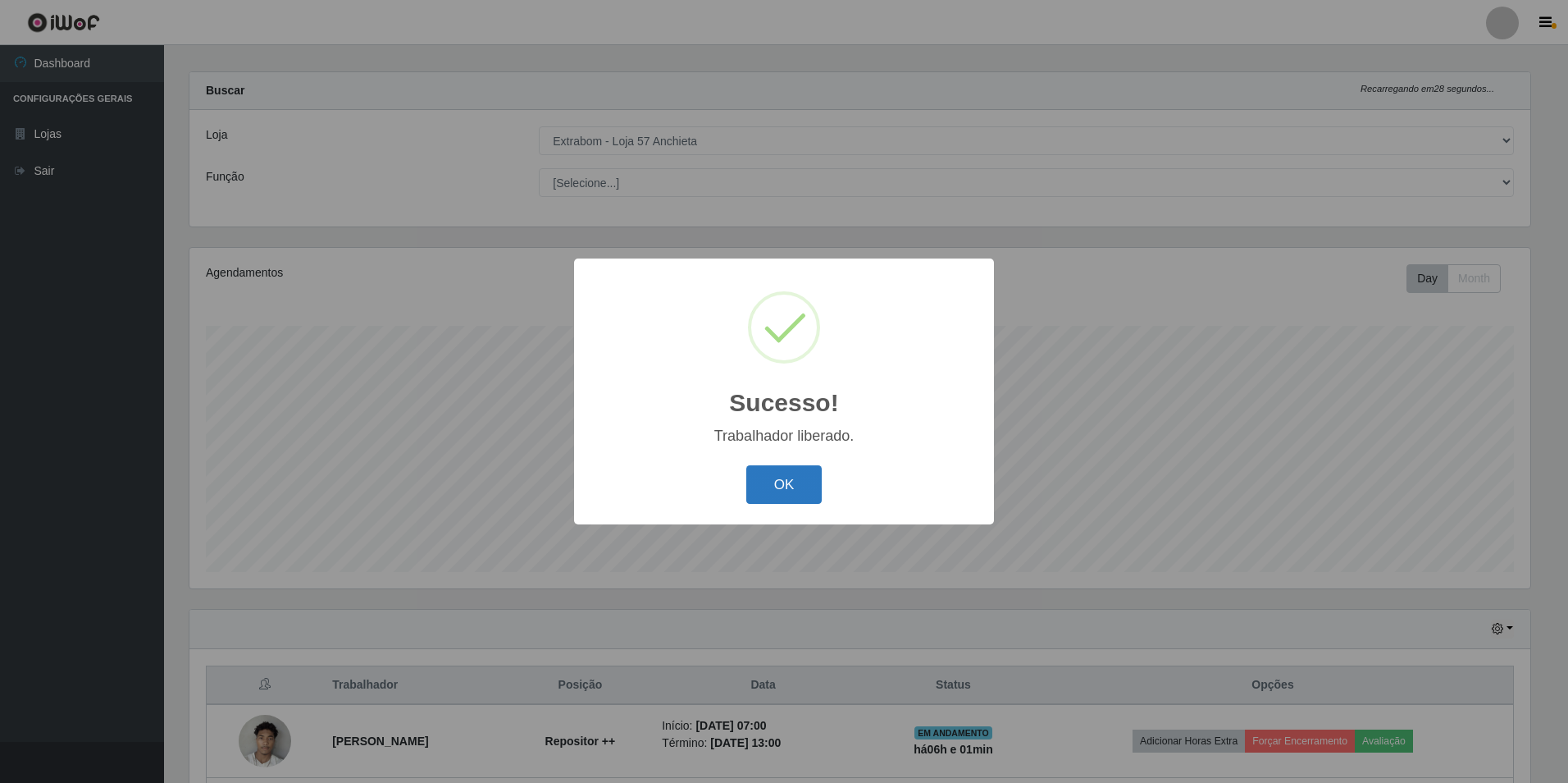
click at [759, 496] on button "OK" at bounding box center [784, 484] width 76 height 39
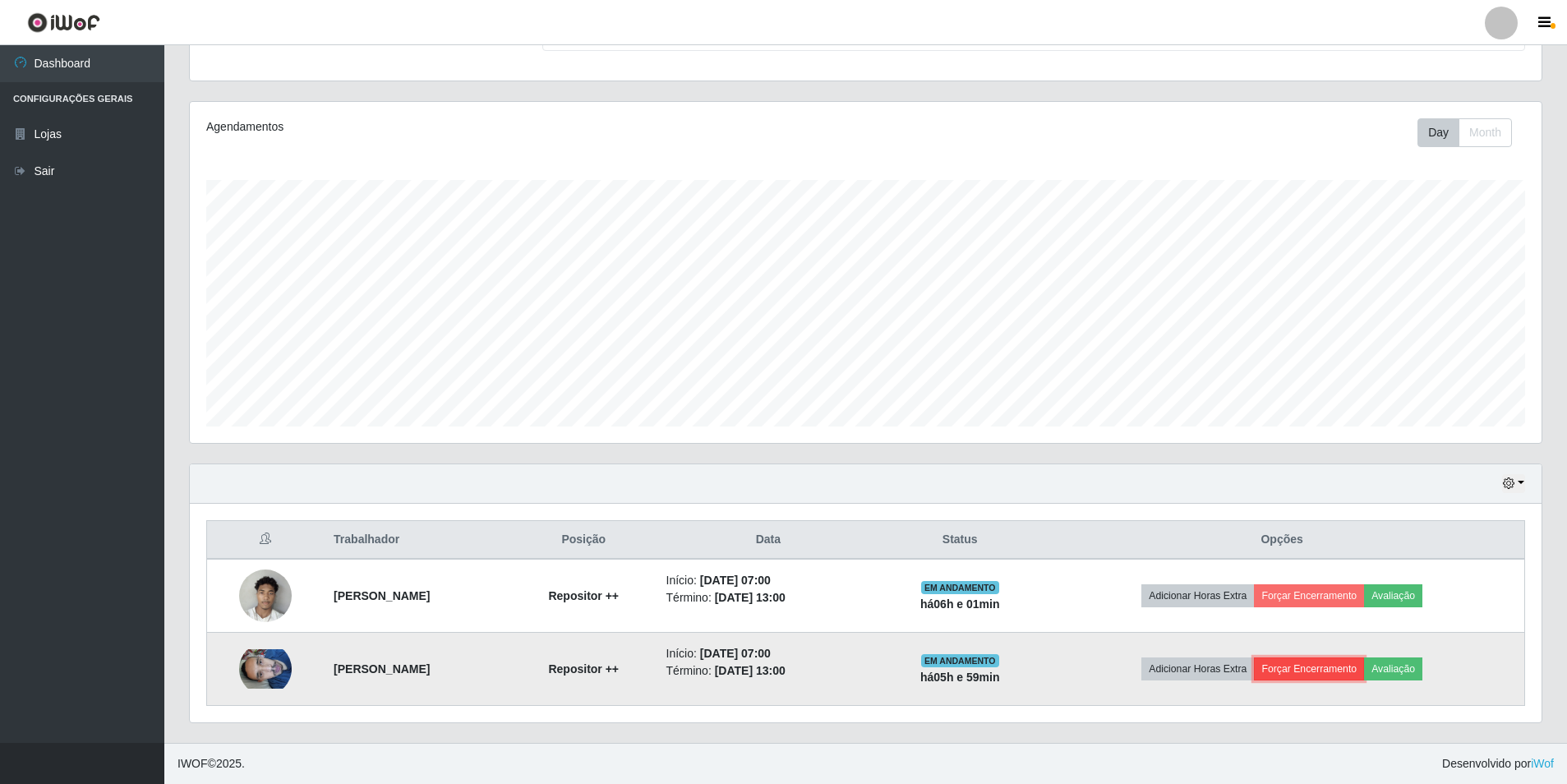
click at [1333, 679] on button "Forçar Encerramento" at bounding box center [1309, 668] width 110 height 23
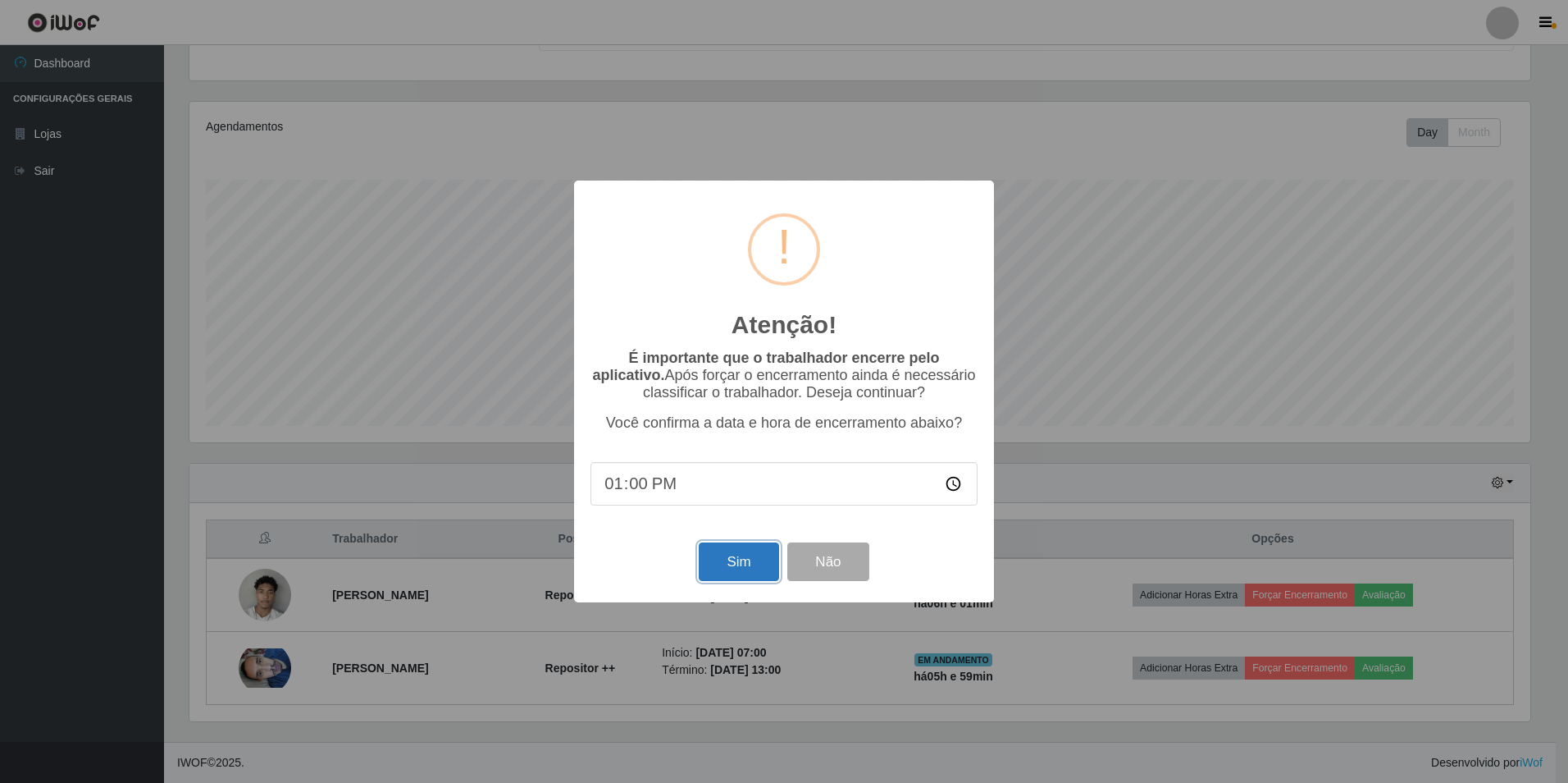
click at [749, 562] on button "Sim" at bounding box center [738, 561] width 79 height 39
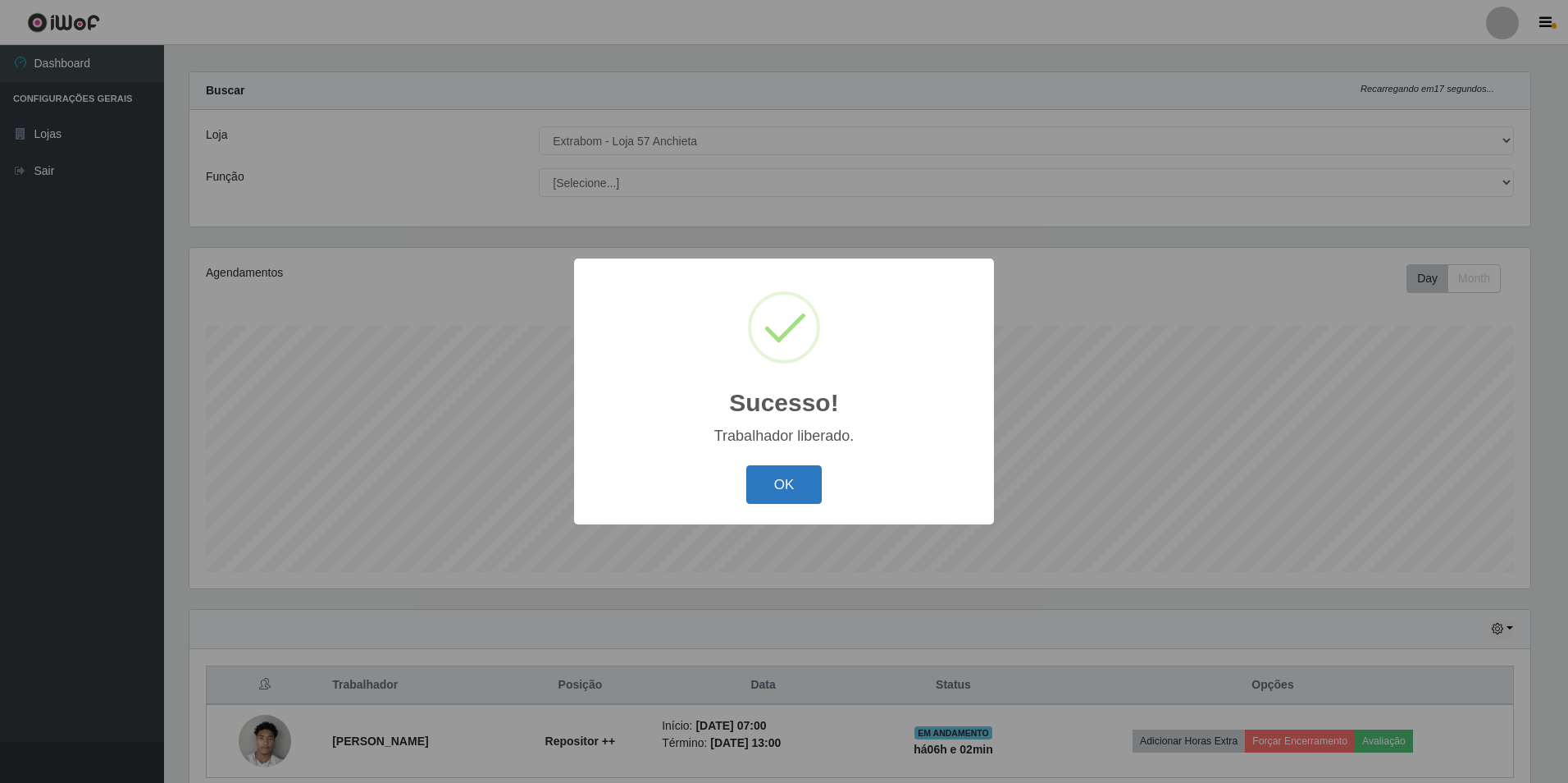
click at [803, 477] on button "OK" at bounding box center [784, 484] width 76 height 39
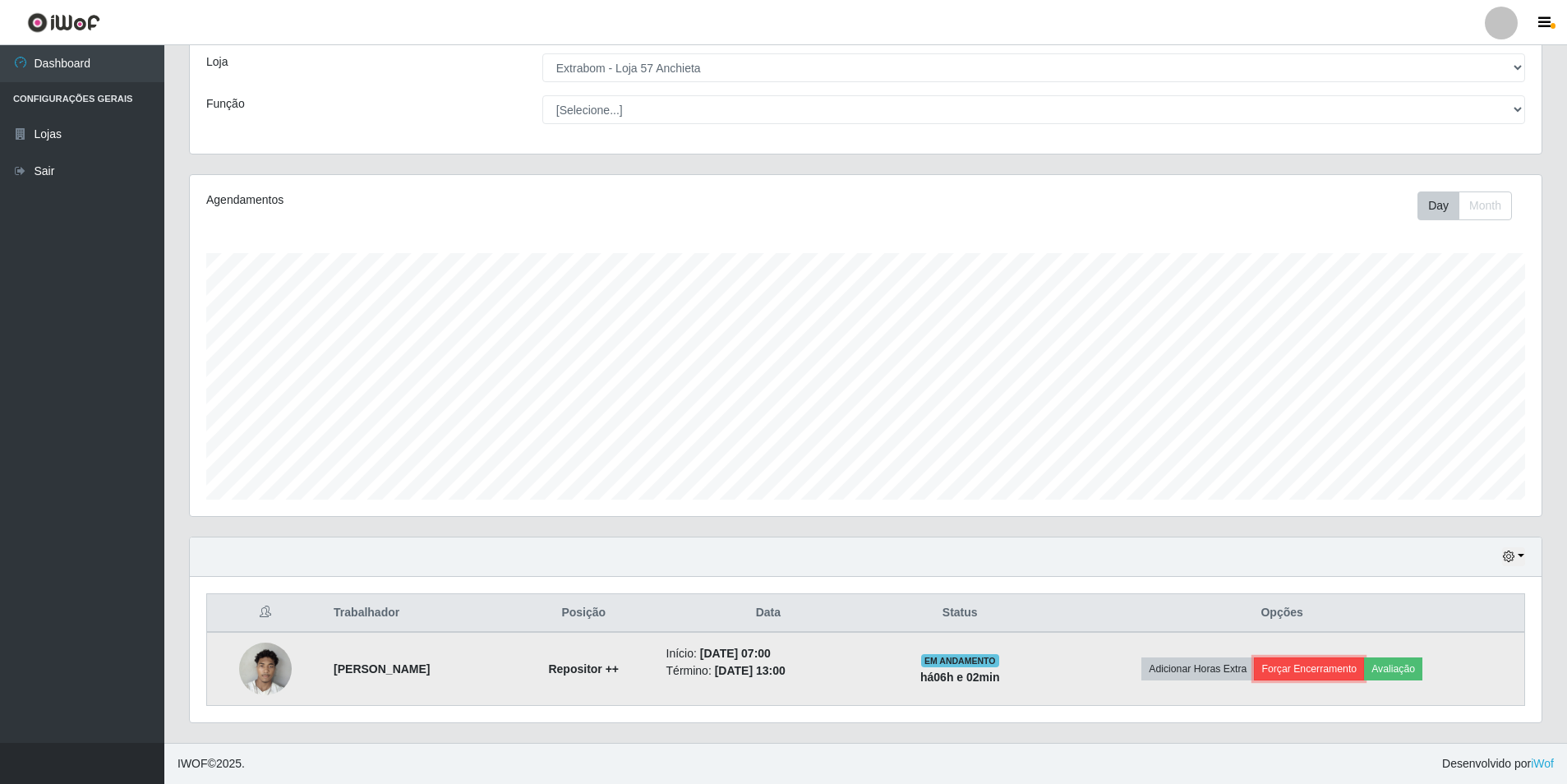
click at [1312, 669] on button "Forçar Encerramento" at bounding box center [1309, 668] width 110 height 23
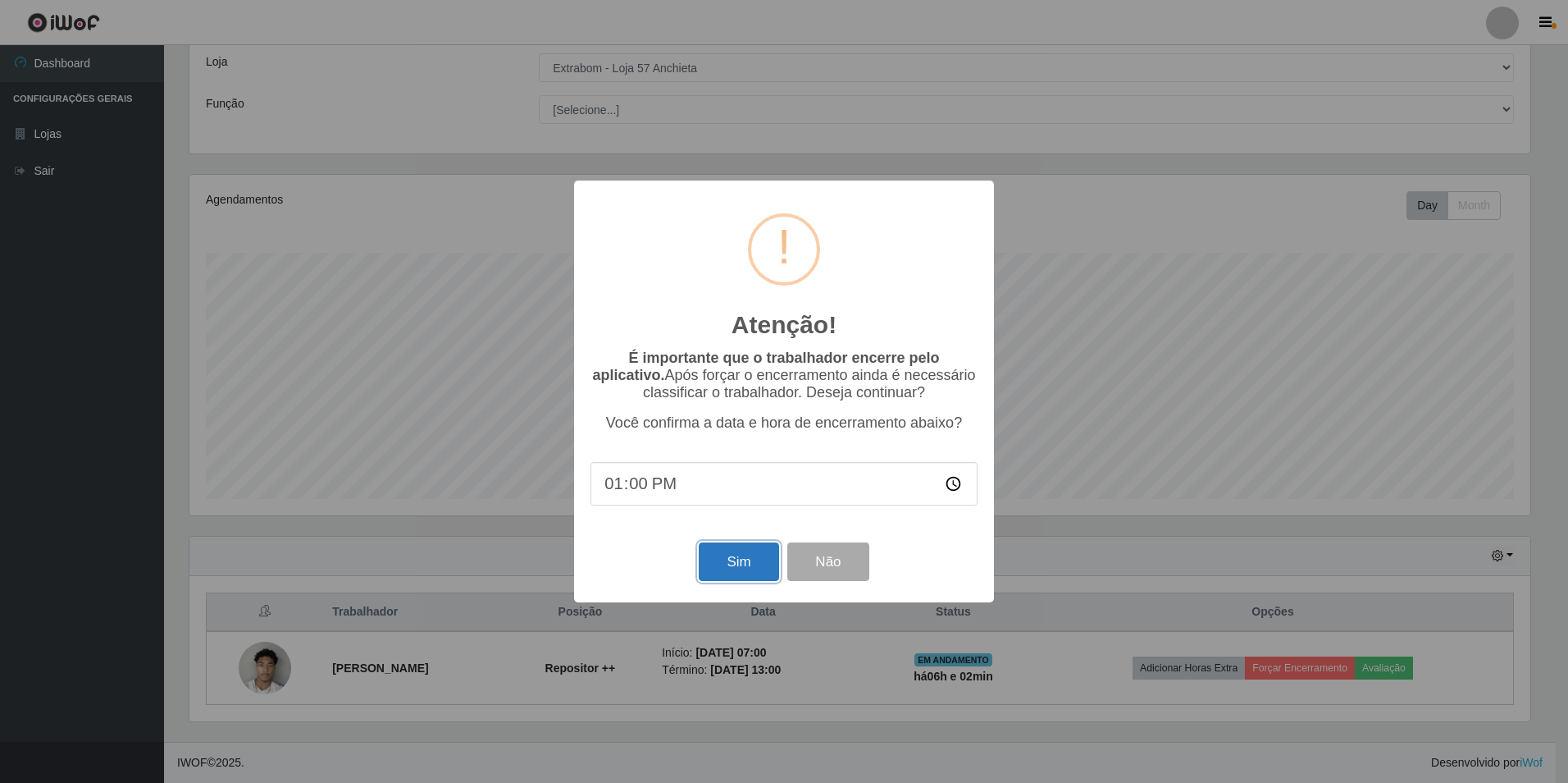
click at [744, 568] on button "Sim" at bounding box center [738, 561] width 79 height 39
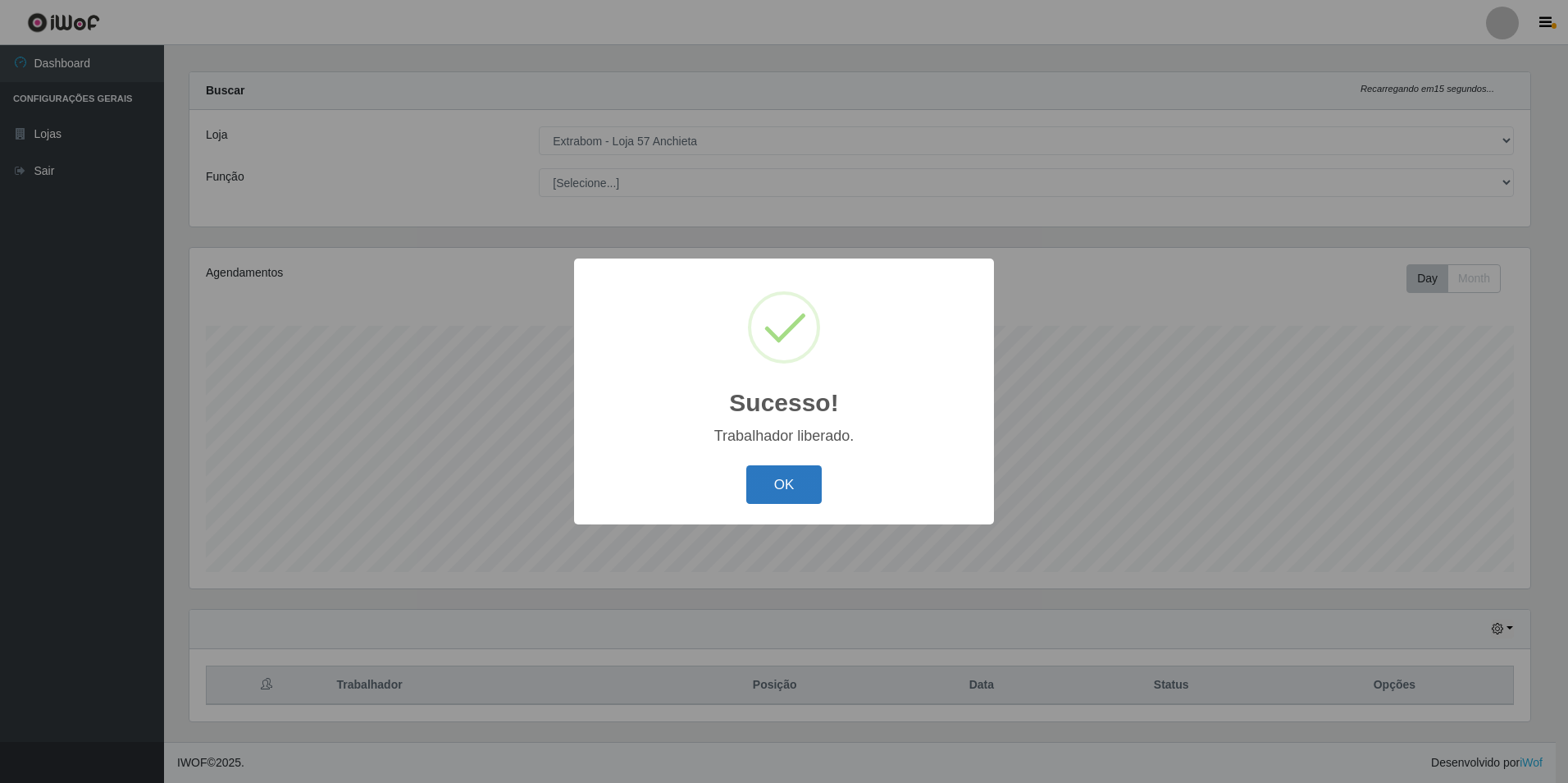
click at [800, 478] on button "OK" at bounding box center [784, 484] width 76 height 39
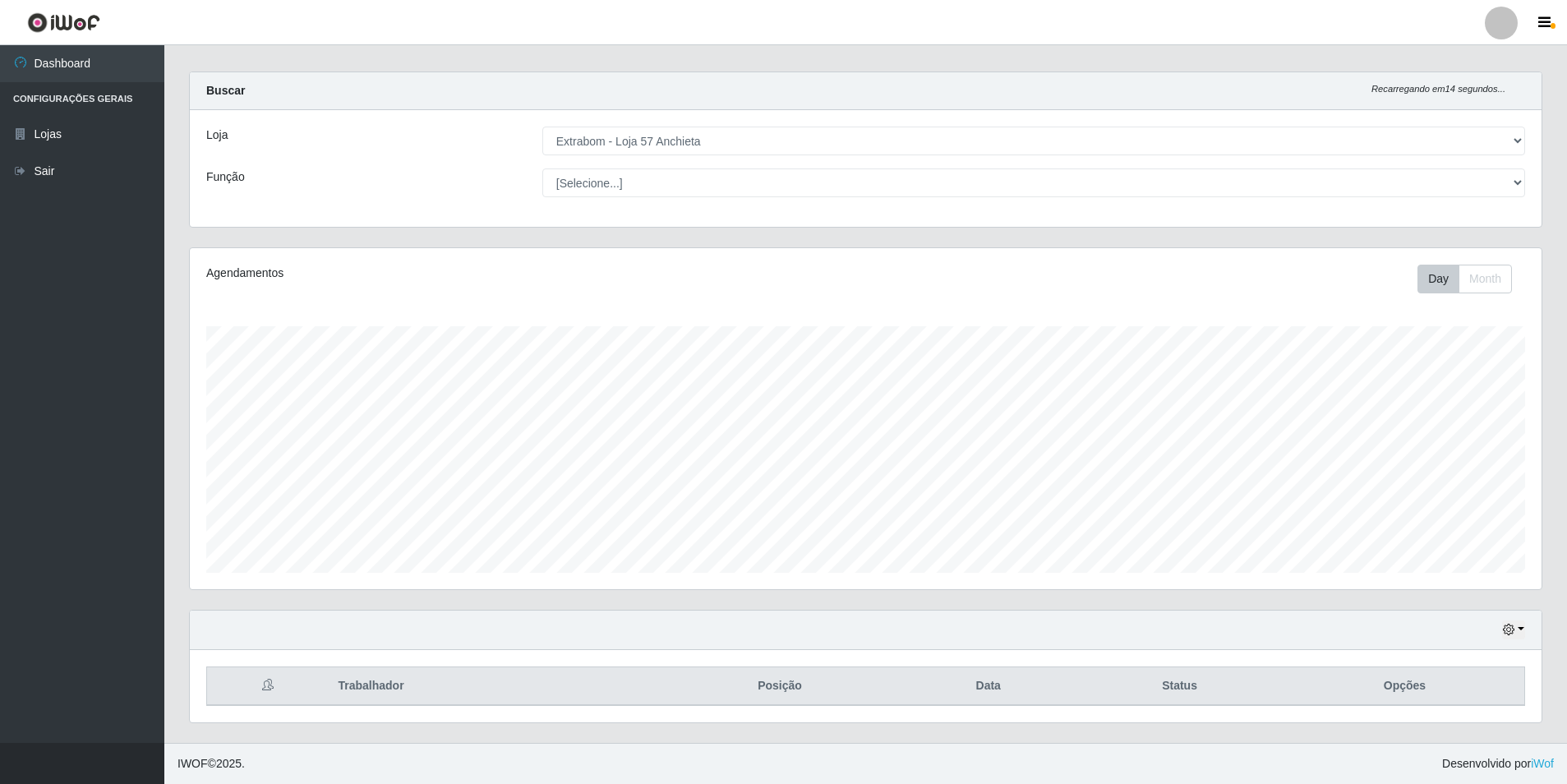
scroll to position [0, 0]
